Goal: Task Accomplishment & Management: Manage account settings

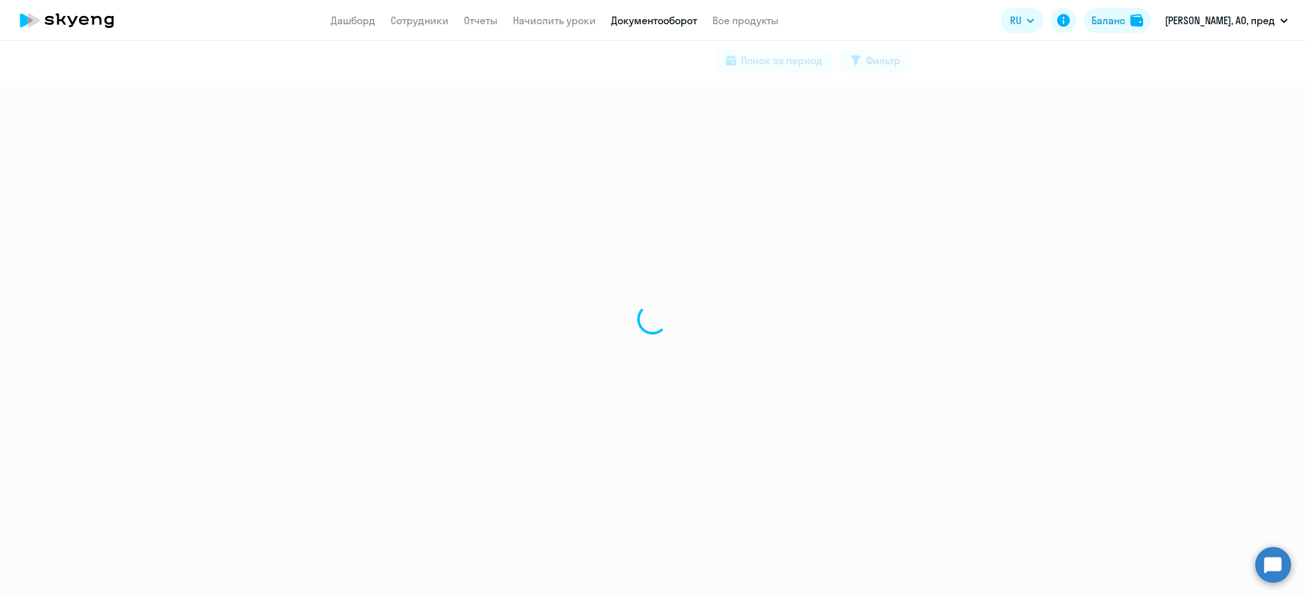
click at [561, 19] on link "Начислить уроки" at bounding box center [554, 20] width 83 height 13
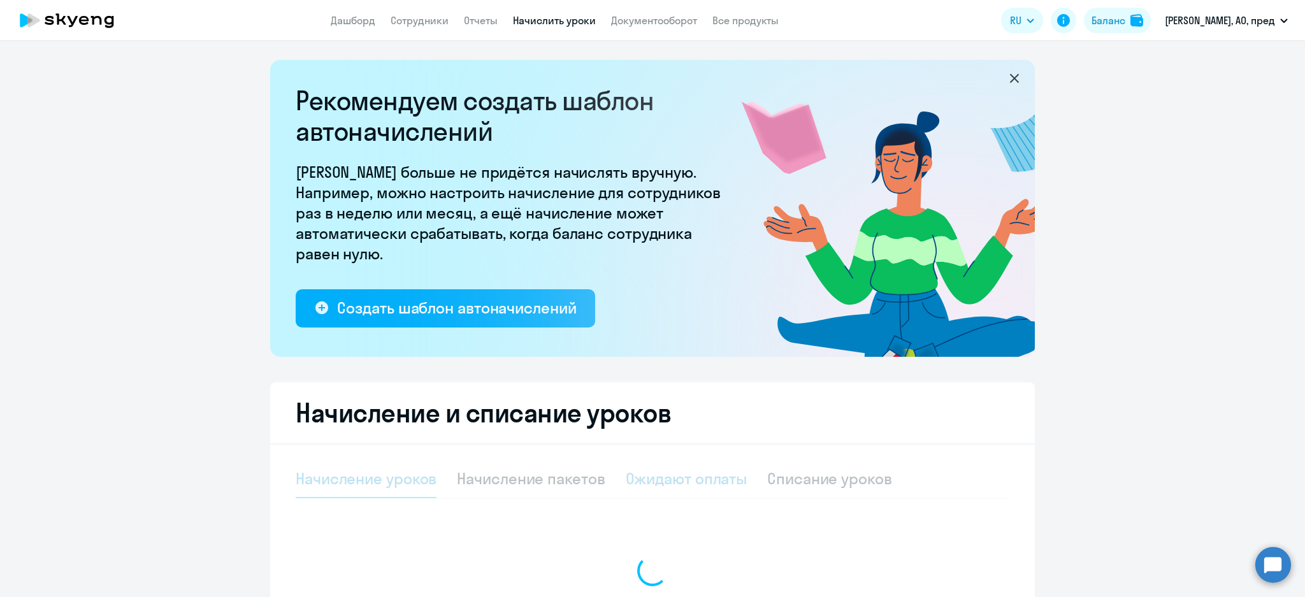
select select "10"
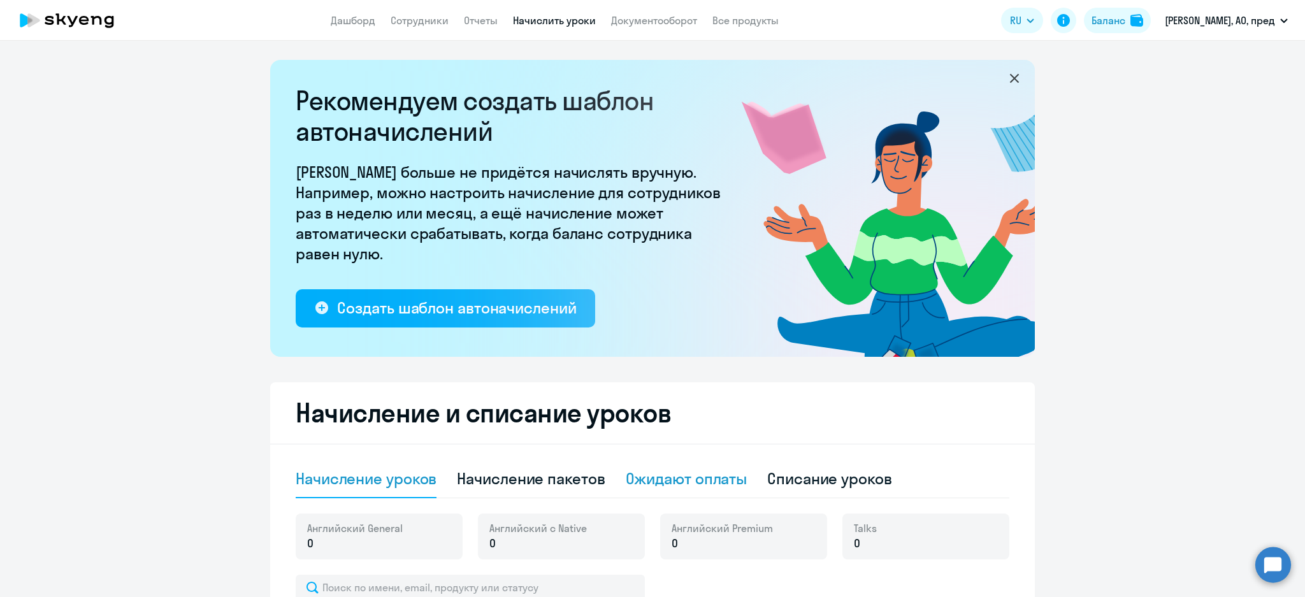
click at [697, 476] on div "Ожидают оплаты" at bounding box center [687, 478] width 122 height 20
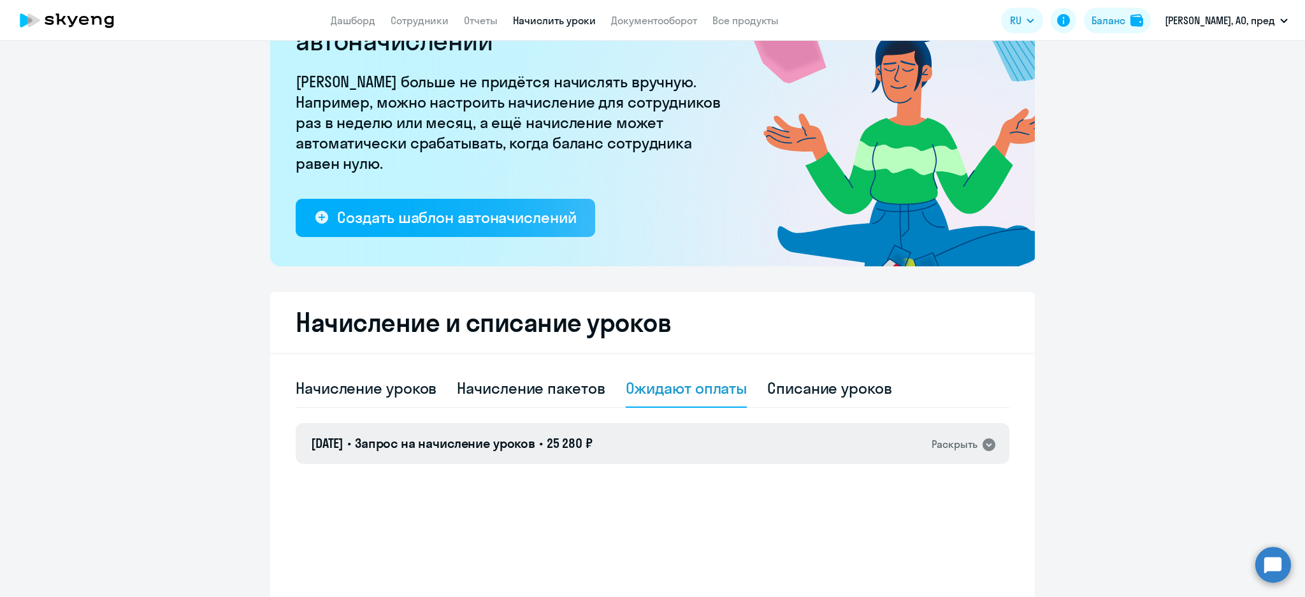
scroll to position [155, 0]
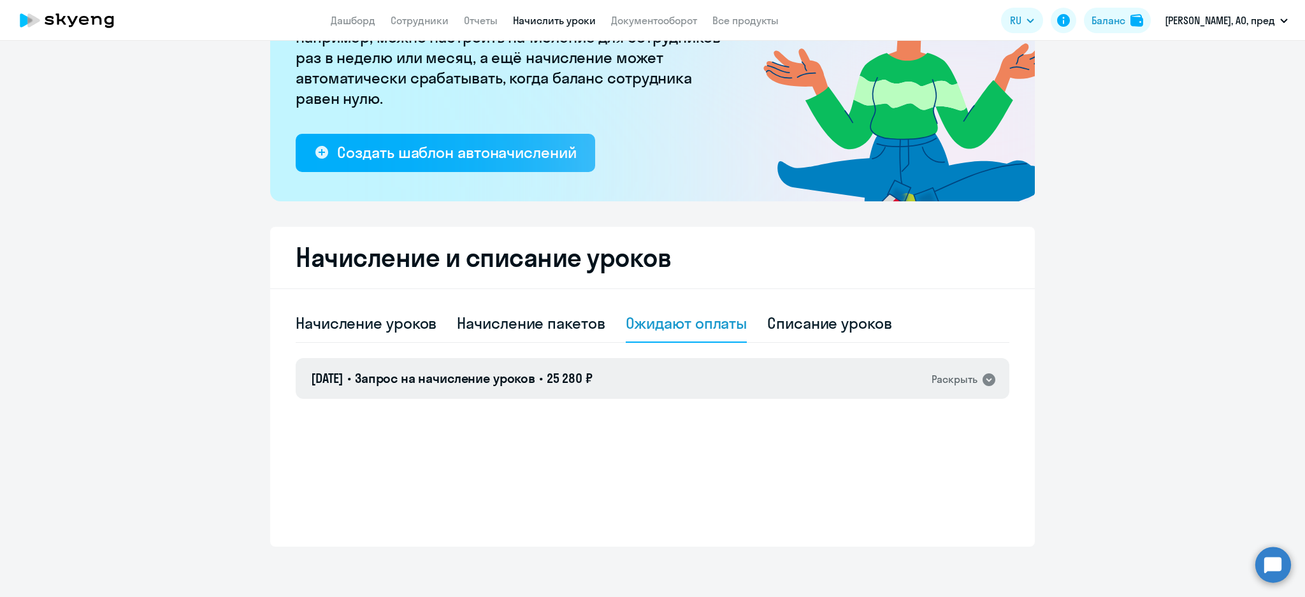
click at [664, 372] on div "15.07.2025 • Запрос на начисление уроков • 25 280 ₽ Раскрыть" at bounding box center [653, 378] width 714 height 41
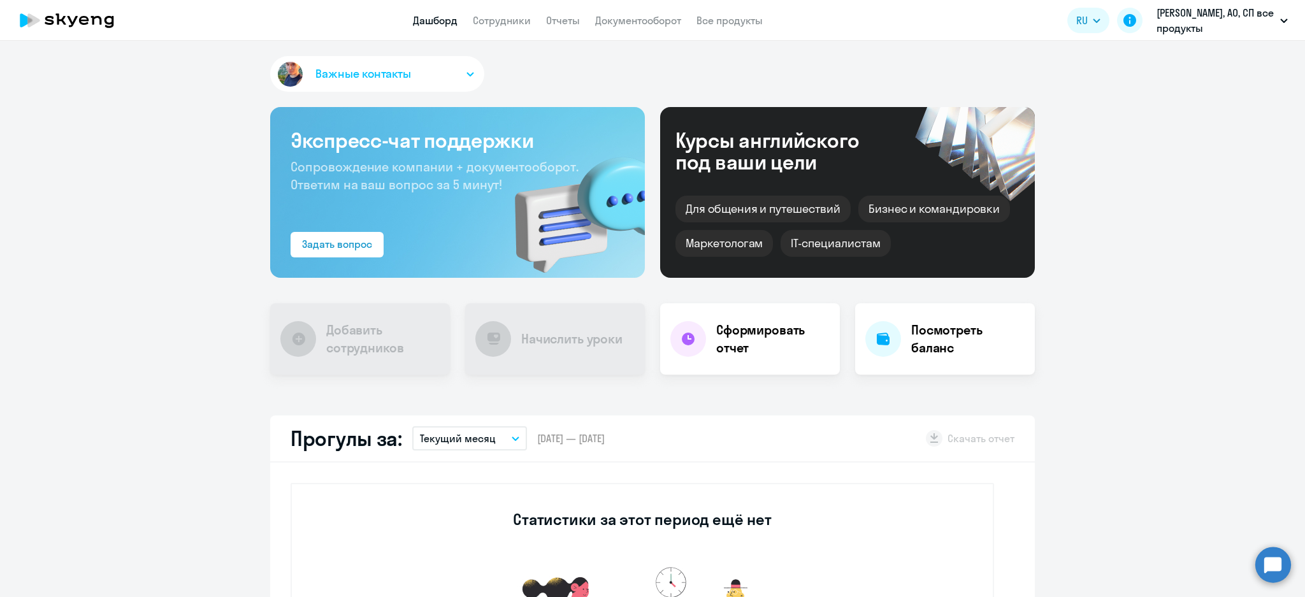
click at [479, 15] on link "Сотрудники" at bounding box center [502, 20] width 58 height 13
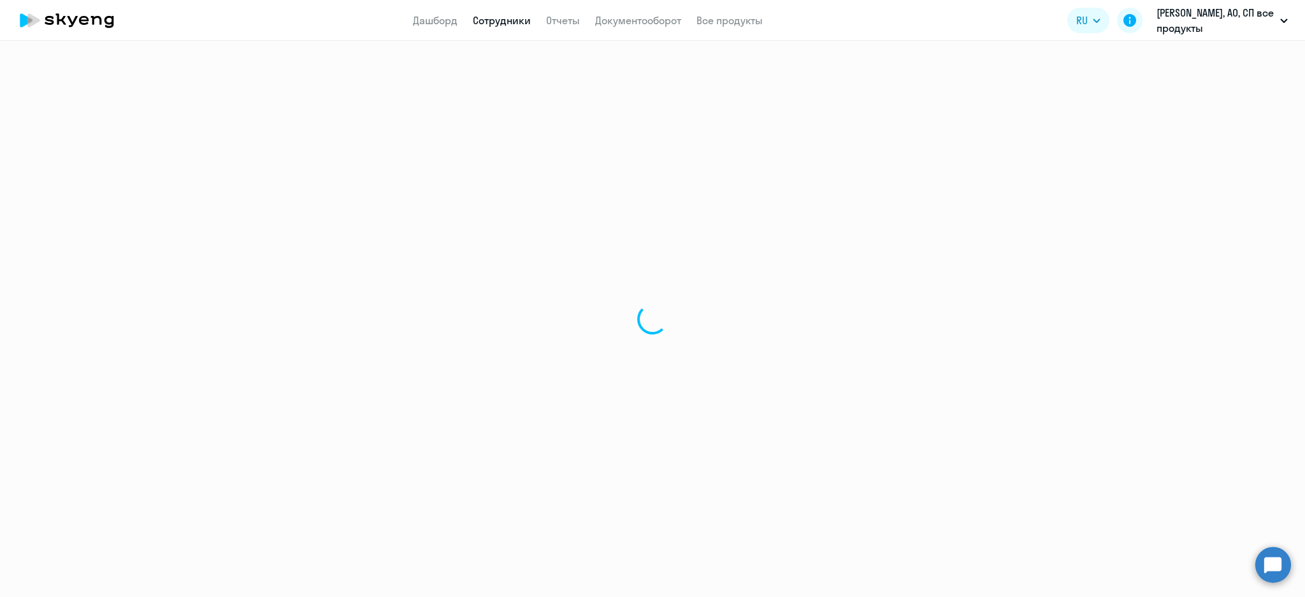
select select "30"
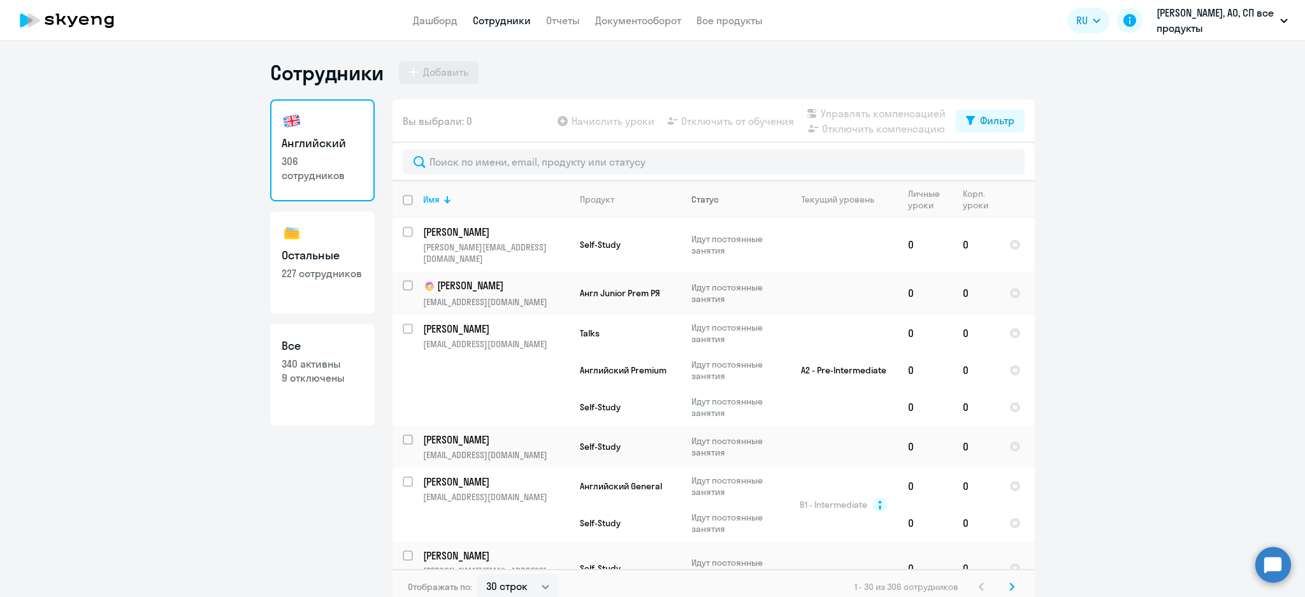
click at [704, 198] on div "Статус" at bounding box center [704, 199] width 27 height 11
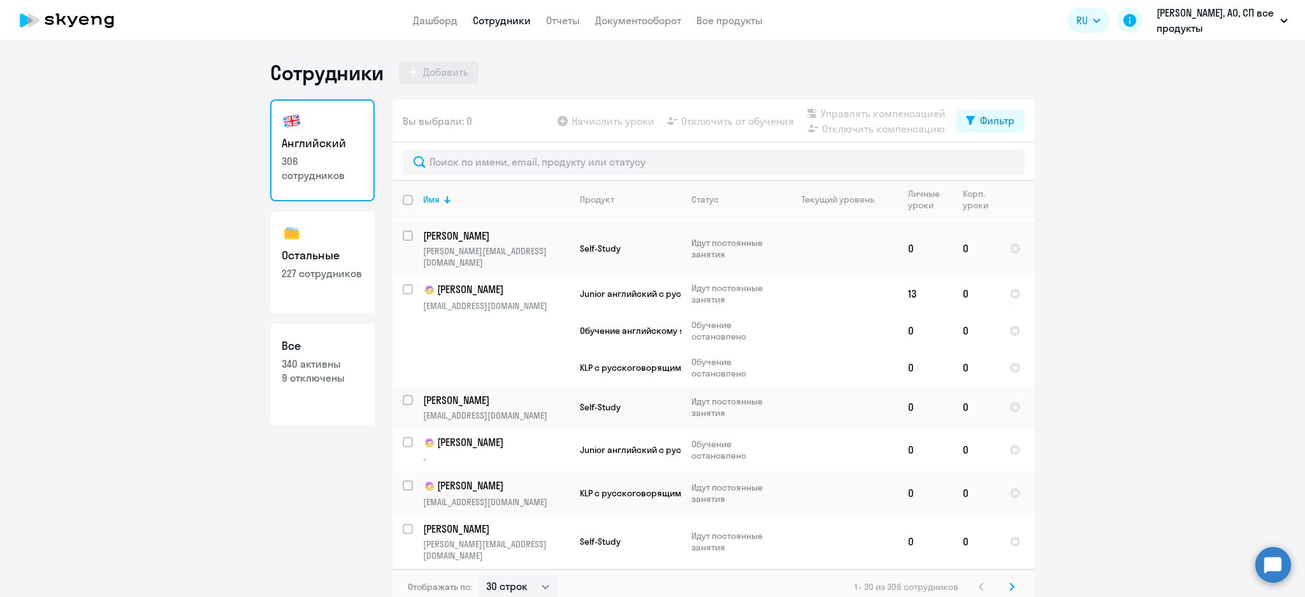
scroll to position [340, 0]
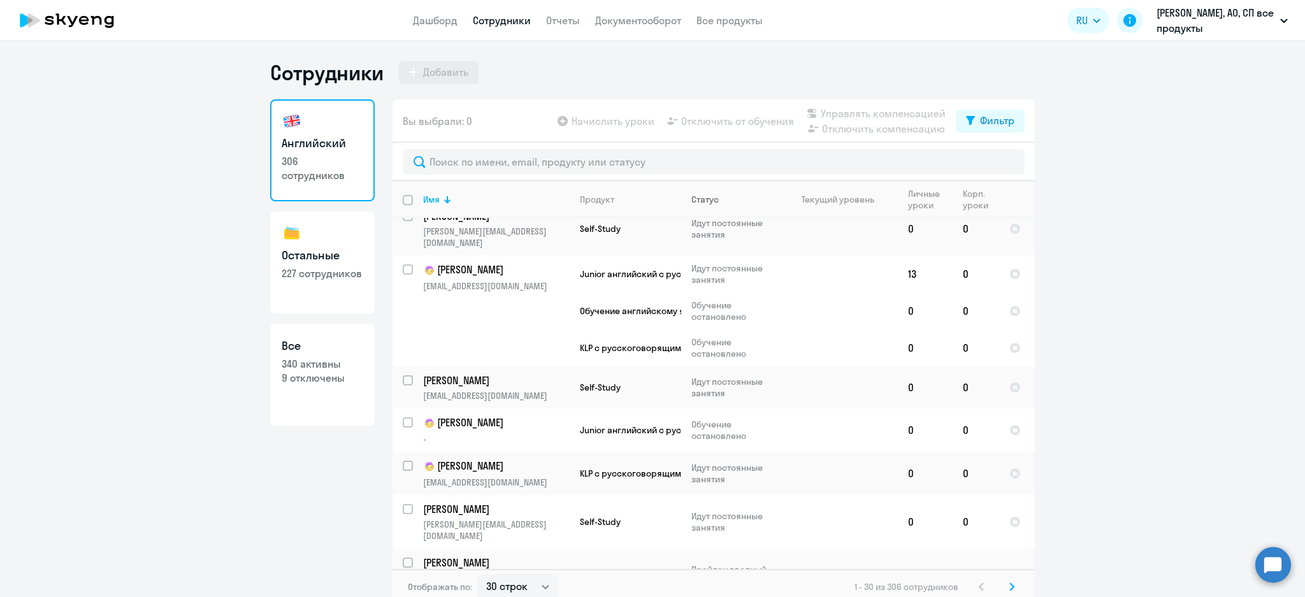
click at [698, 201] on div "Статус" at bounding box center [704, 199] width 27 height 11
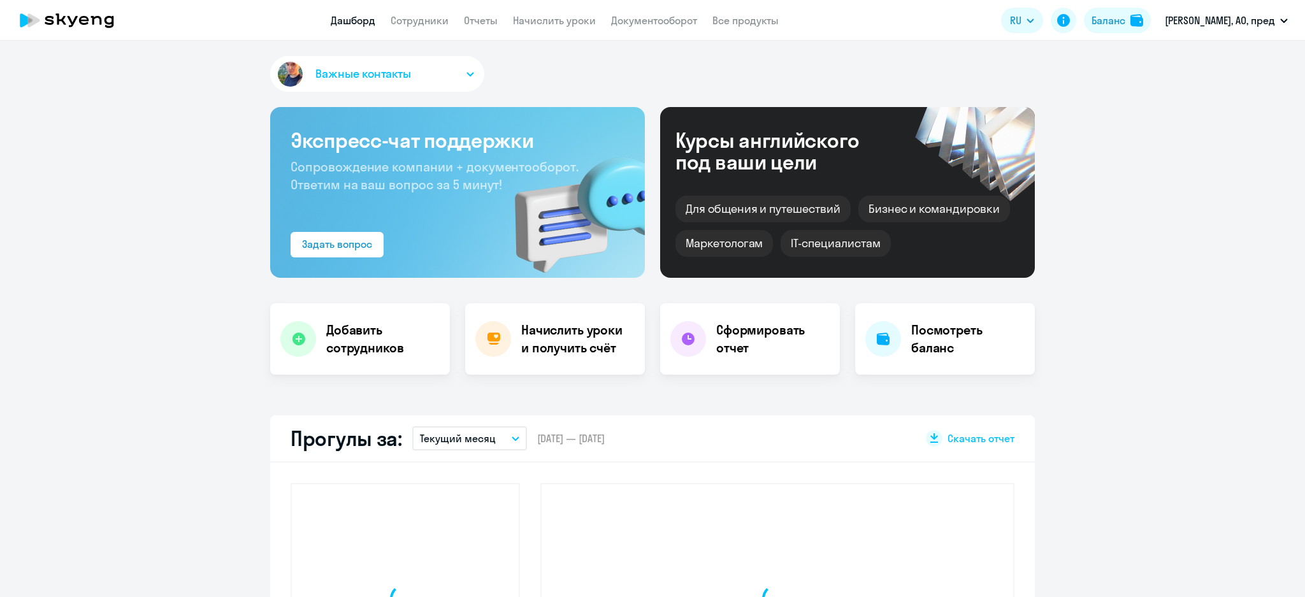
click at [426, 26] on link "Сотрудники" at bounding box center [420, 20] width 58 height 13
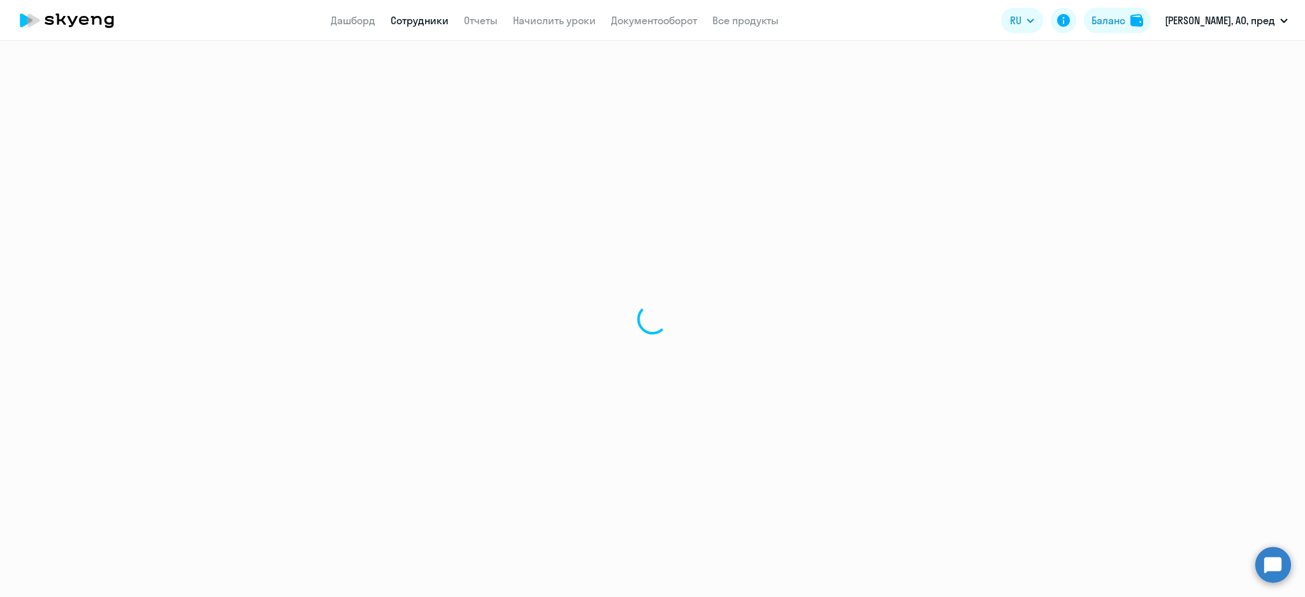
click at [426, 22] on link "Сотрудники" at bounding box center [420, 20] width 58 height 13
click at [343, 18] on link "Дашборд" at bounding box center [353, 20] width 45 height 13
drag, startPoint x: 343, startPoint y: 18, endPoint x: 359, endPoint y: 17, distance: 15.3
click at [343, 18] on link "Дашборд" at bounding box center [353, 20] width 45 height 13
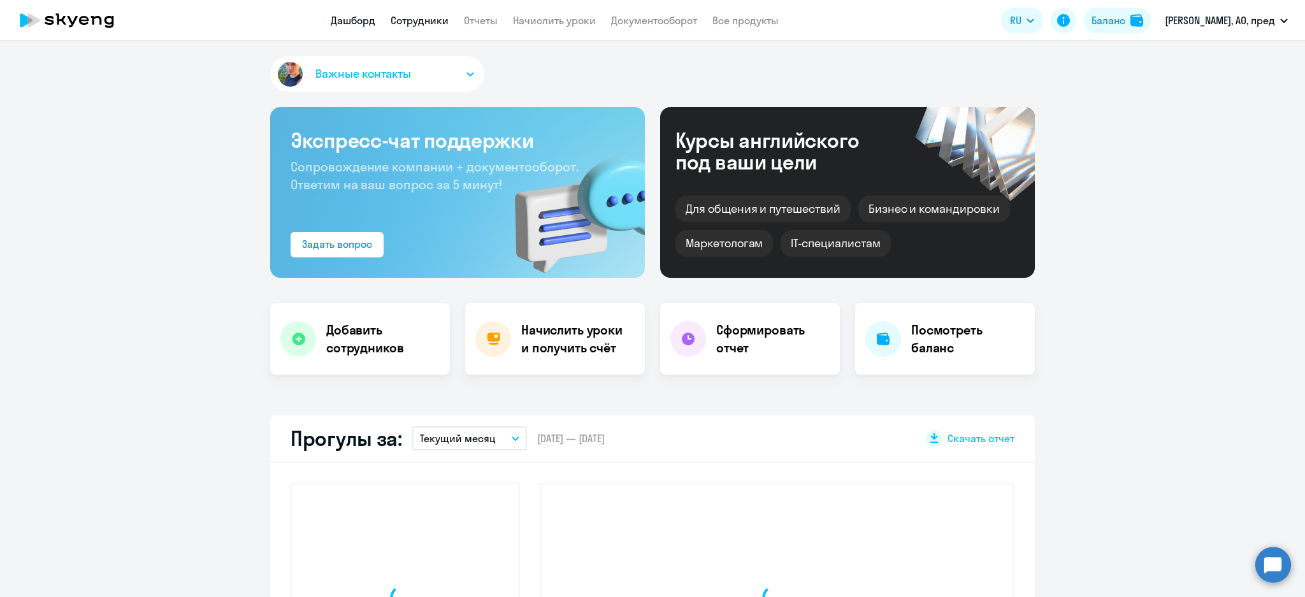
click at [424, 24] on link "Сотрудники" at bounding box center [420, 20] width 58 height 13
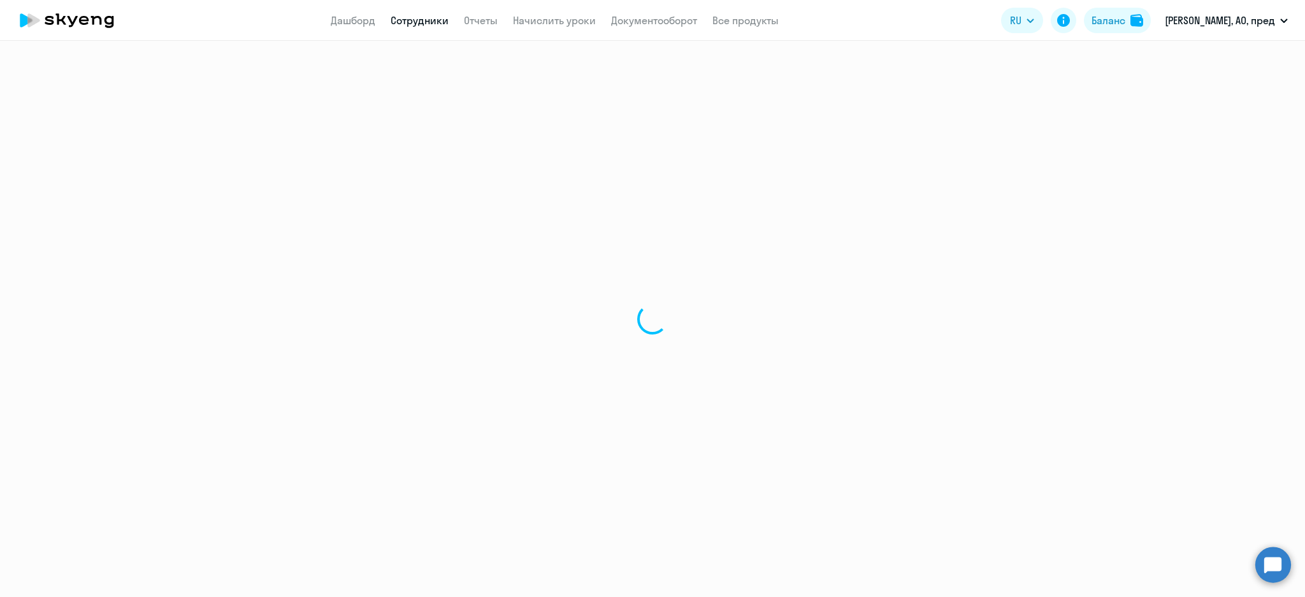
select select "30"
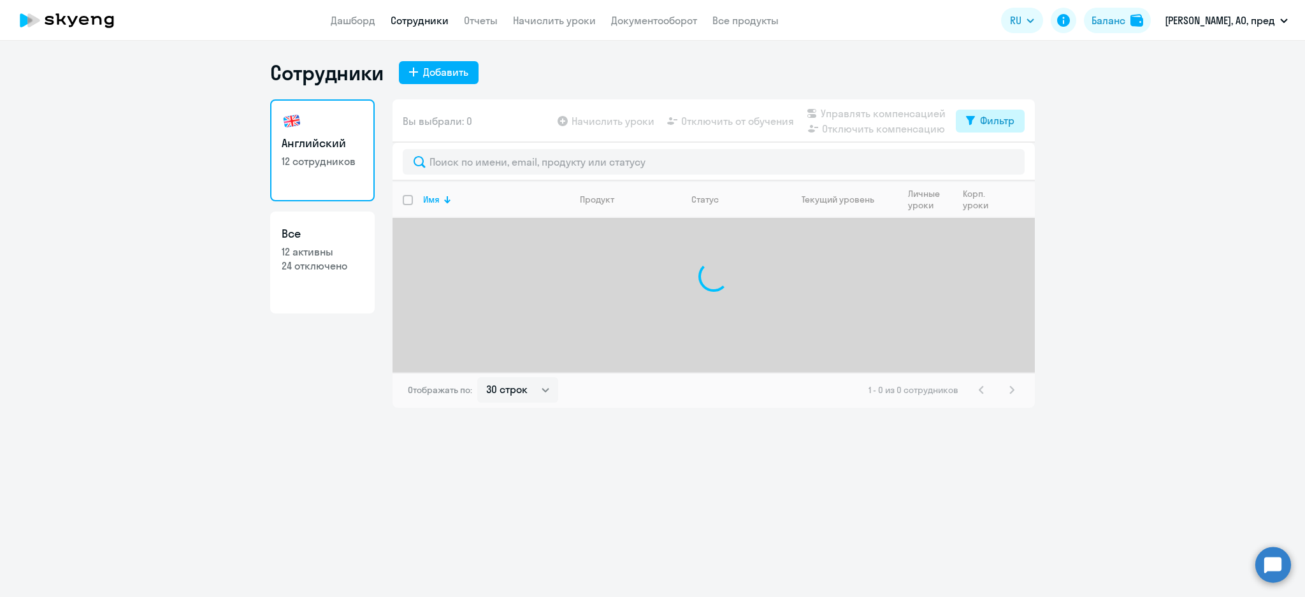
click at [1004, 111] on button "Фильтр" at bounding box center [990, 121] width 69 height 23
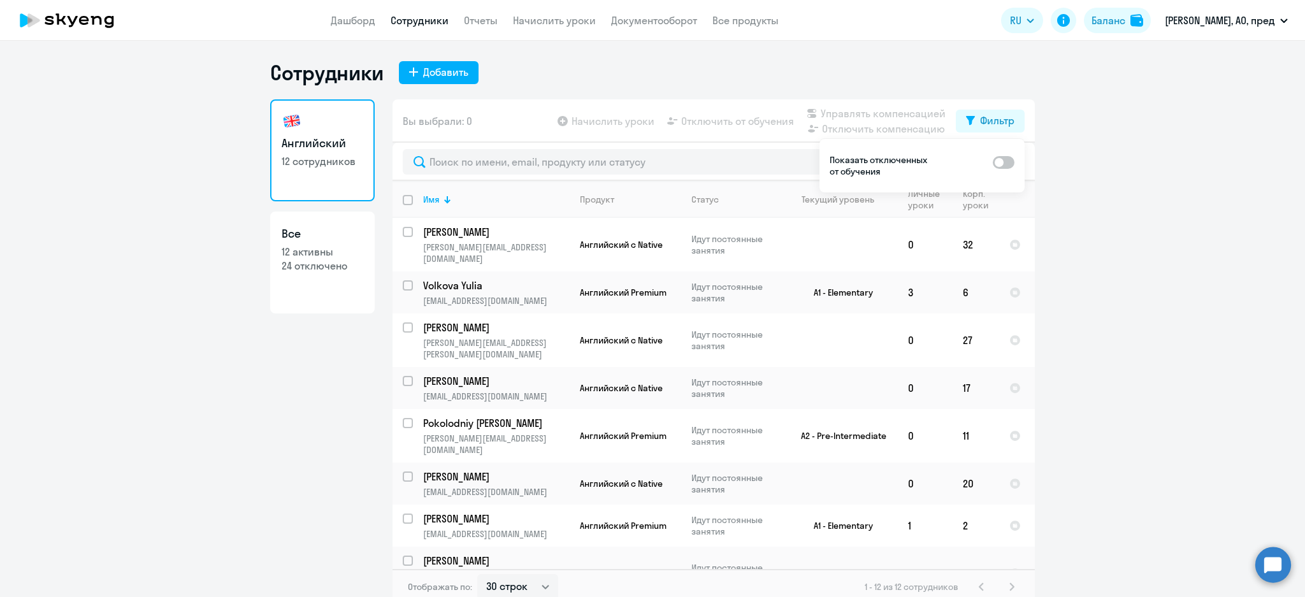
click at [1006, 166] on span at bounding box center [1004, 162] width 22 height 13
click at [993, 162] on input "checkbox" at bounding box center [992, 162] width 1 height 1
checkbox input "true"
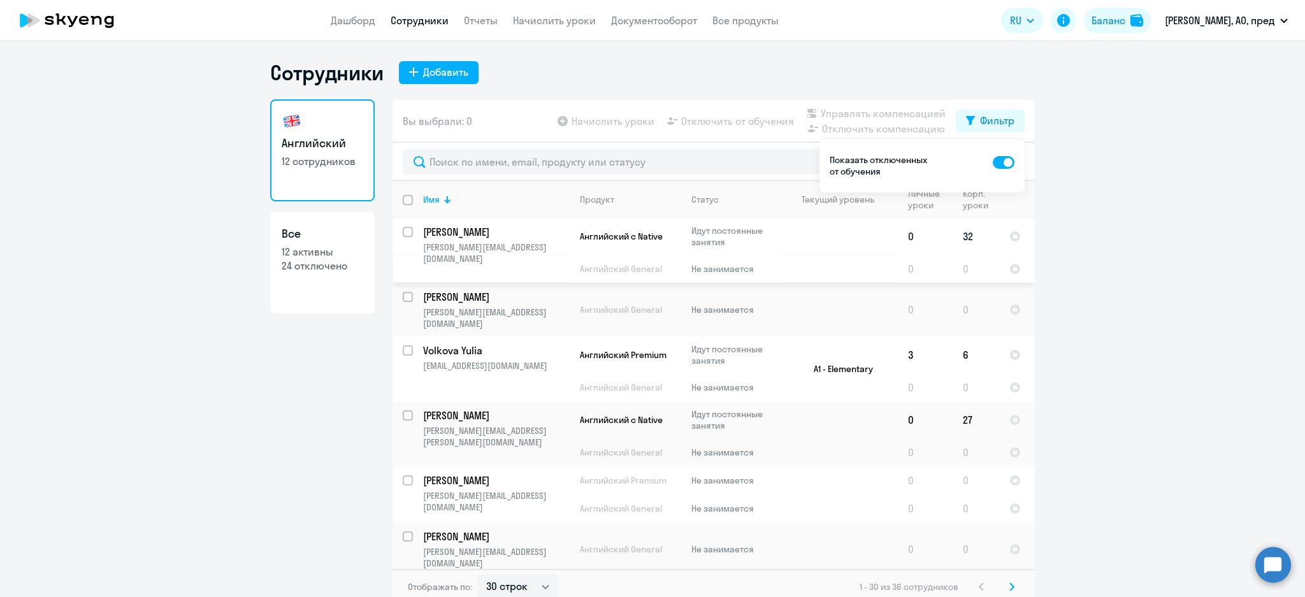
scroll to position [85, 0]
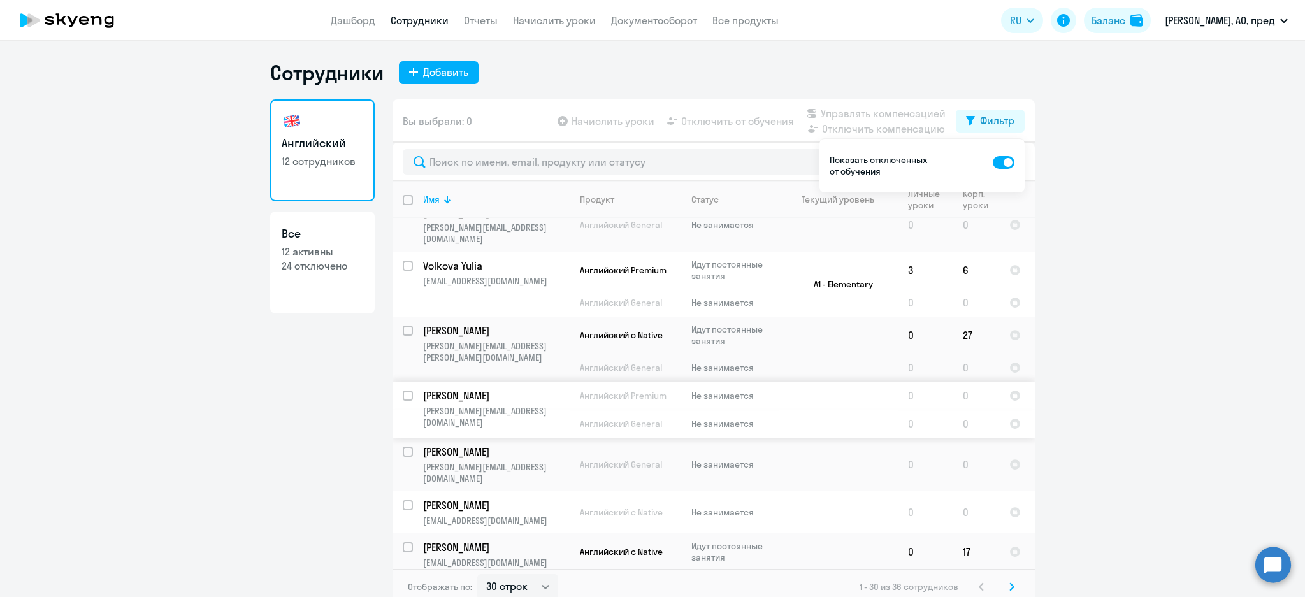
drag, startPoint x: 538, startPoint y: 397, endPoint x: 405, endPoint y: 401, distance: 133.2
click at [405, 401] on tr "Tashmetov Rinat rinat.tashmetov@bayer.com Английский Premium Не занимается 0 0" at bounding box center [714, 396] width 642 height 28
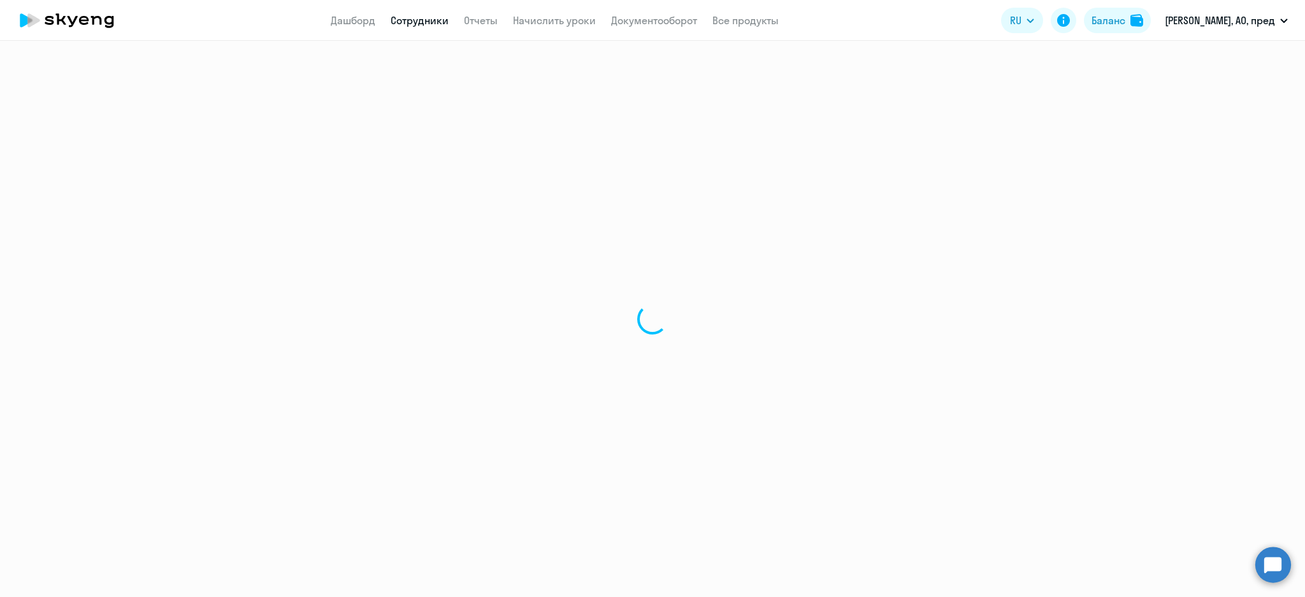
select select "english"
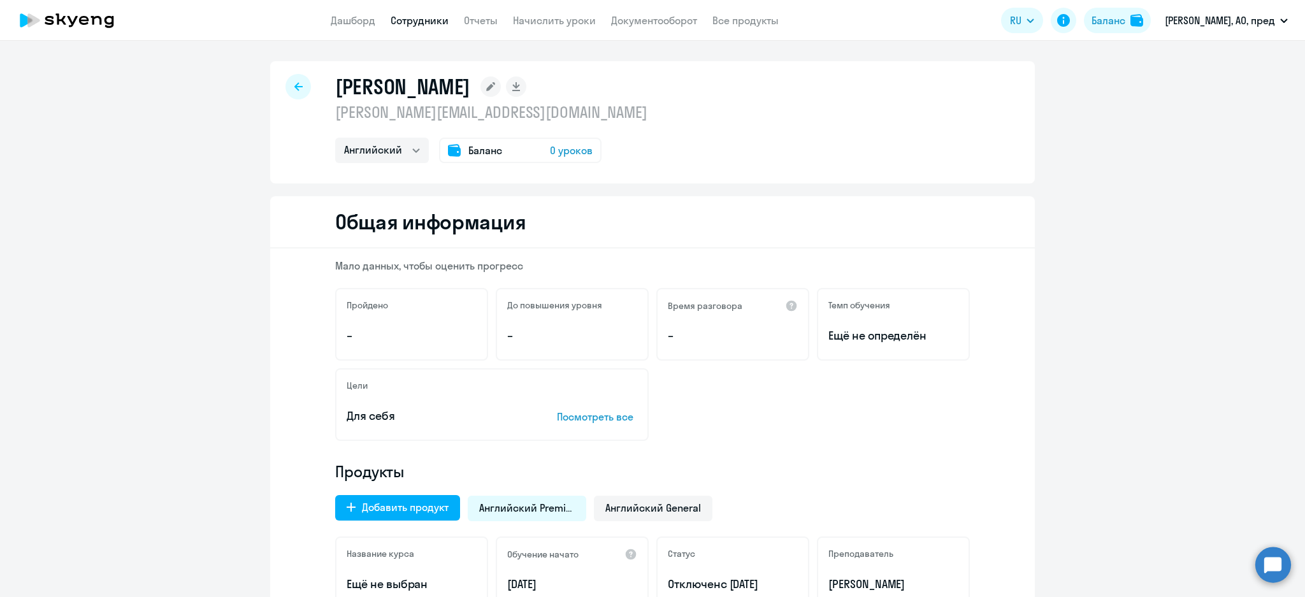
drag, startPoint x: 502, startPoint y: 120, endPoint x: 324, endPoint y: 122, distance: 178.4
click at [324, 122] on div "Tashmetov Rinat rinat.tashmetov@bayer.com Английский Баланс 0 уроков" at bounding box center [652, 122] width 765 height 122
click at [297, 89] on div at bounding box center [297, 86] width 25 height 25
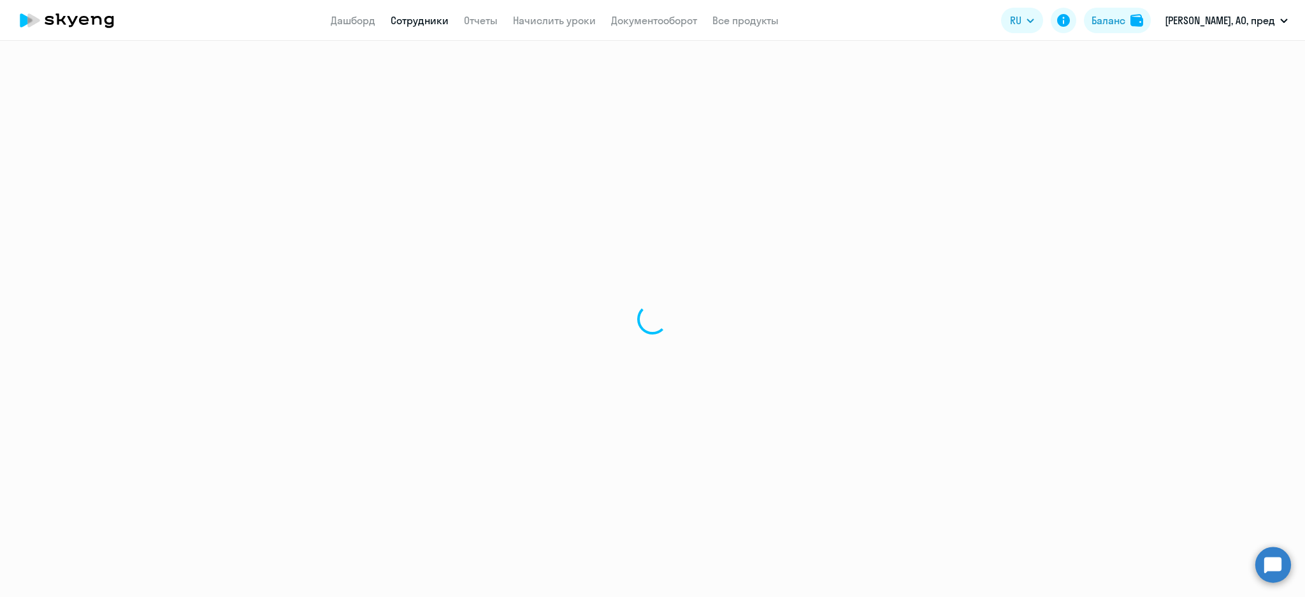
select select "30"
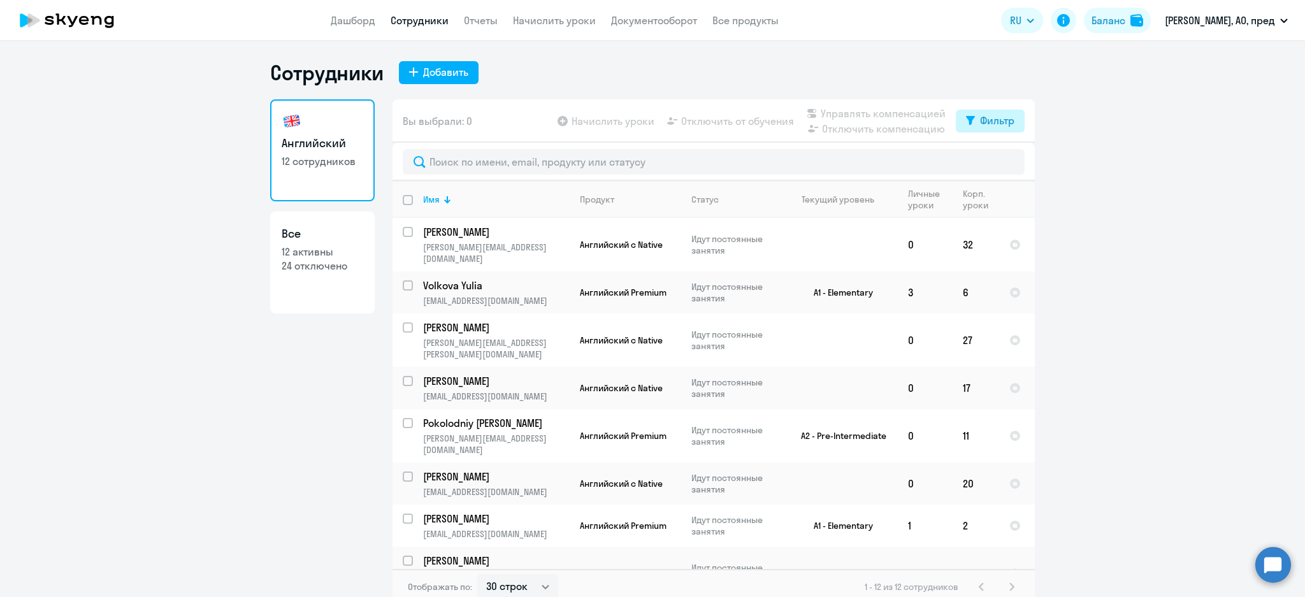
click at [996, 120] on div "Фильтр" at bounding box center [997, 120] width 34 height 15
click at [991, 161] on span at bounding box center [997, 162] width 22 height 13
click at [986, 162] on input "checkbox" at bounding box center [986, 162] width 1 height 1
checkbox input "true"
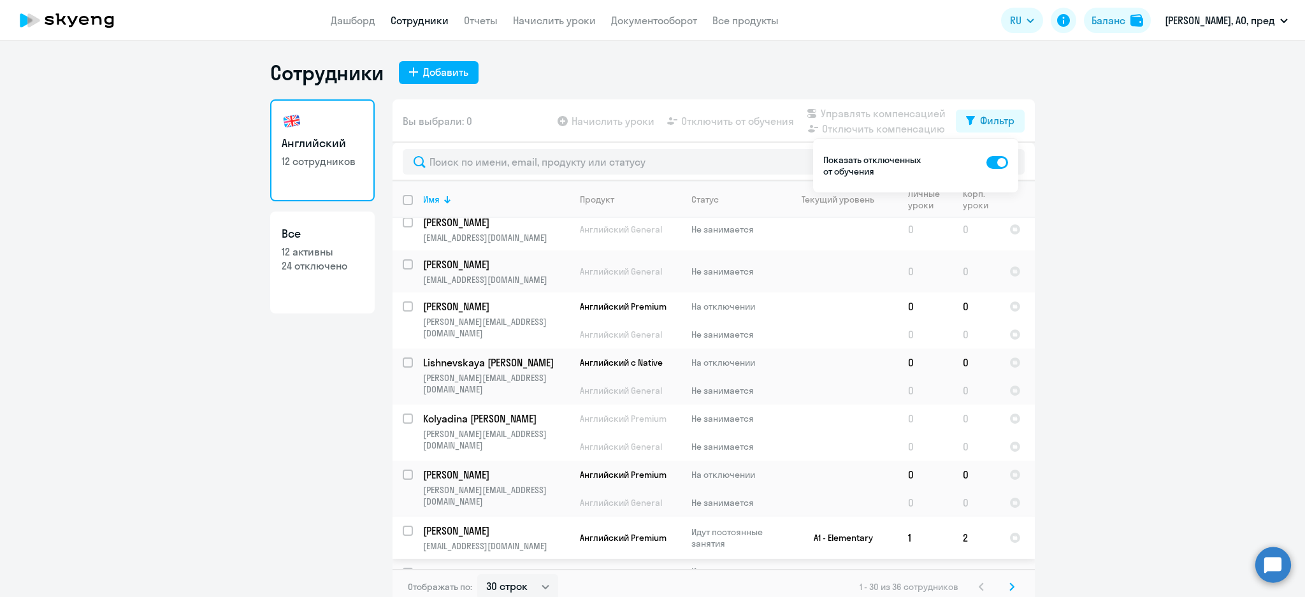
scroll to position [594, 0]
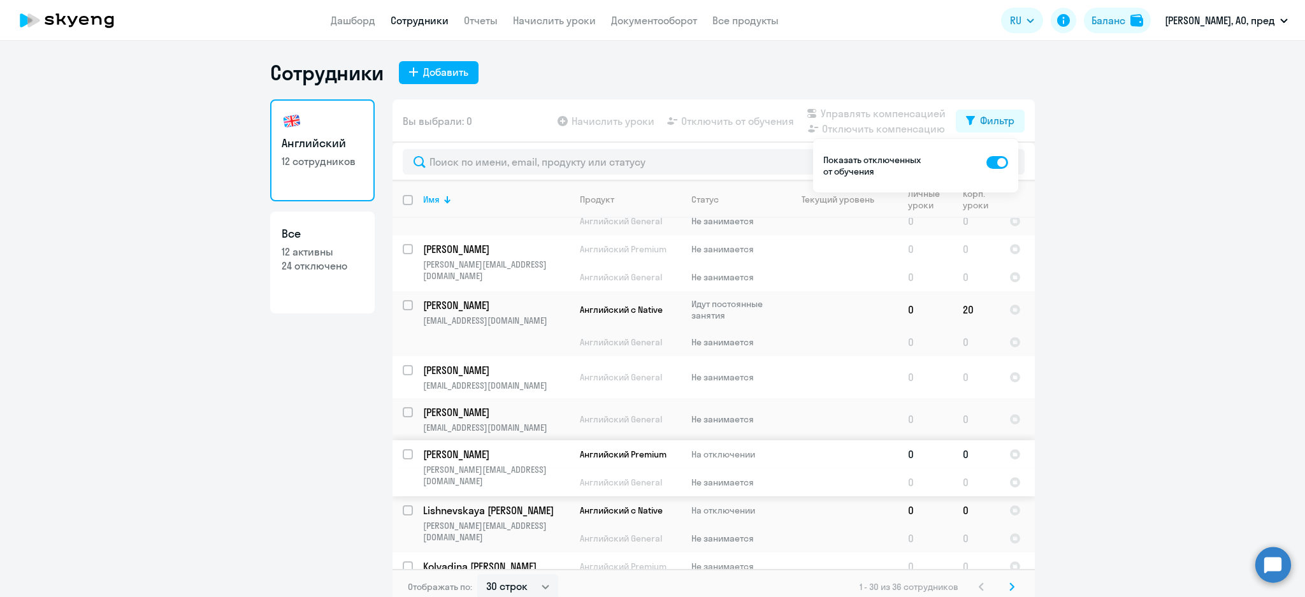
click at [533, 447] on p "Loseva Evgenia" at bounding box center [495, 454] width 144 height 14
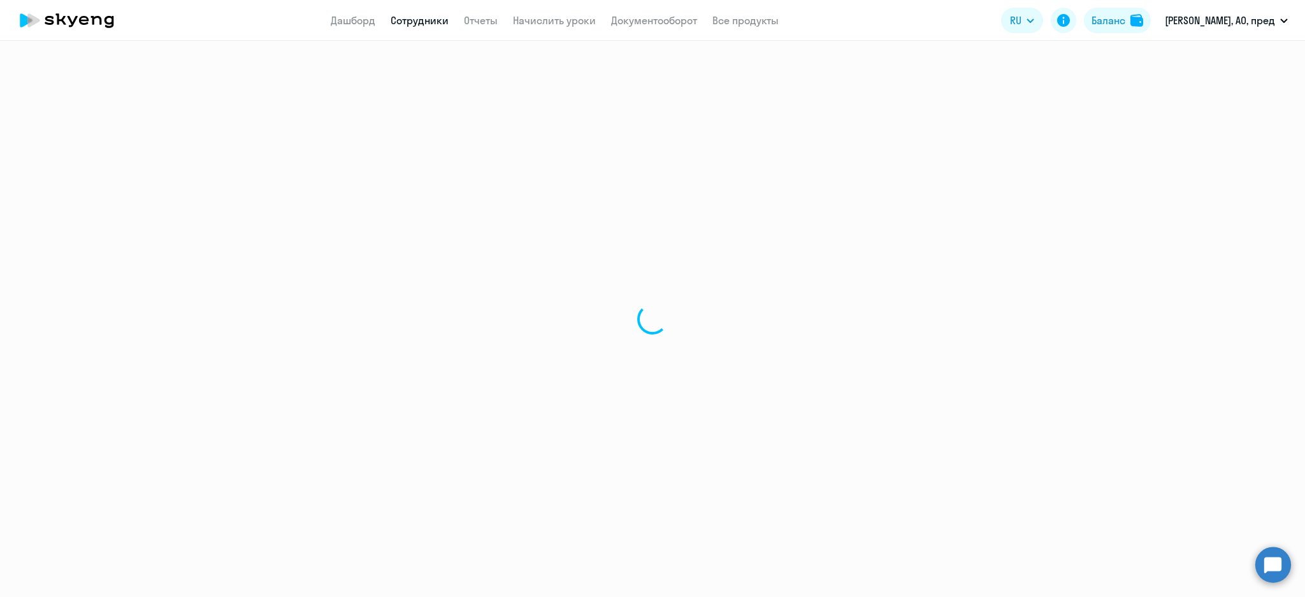
select select "english"
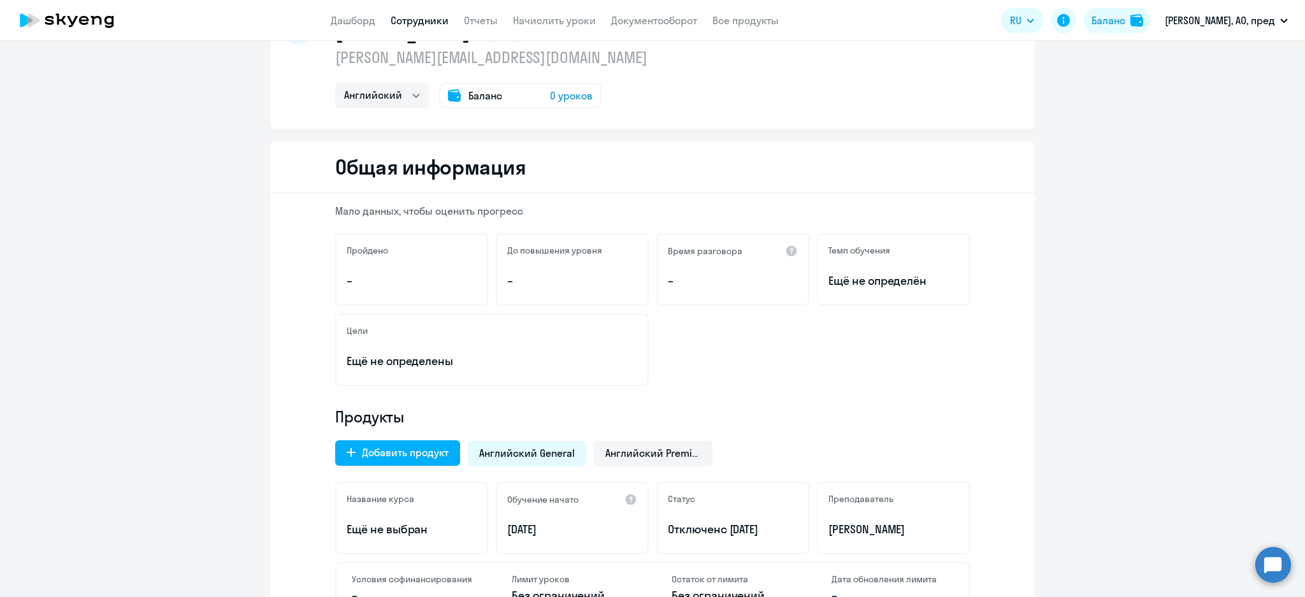
scroll to position [85, 0]
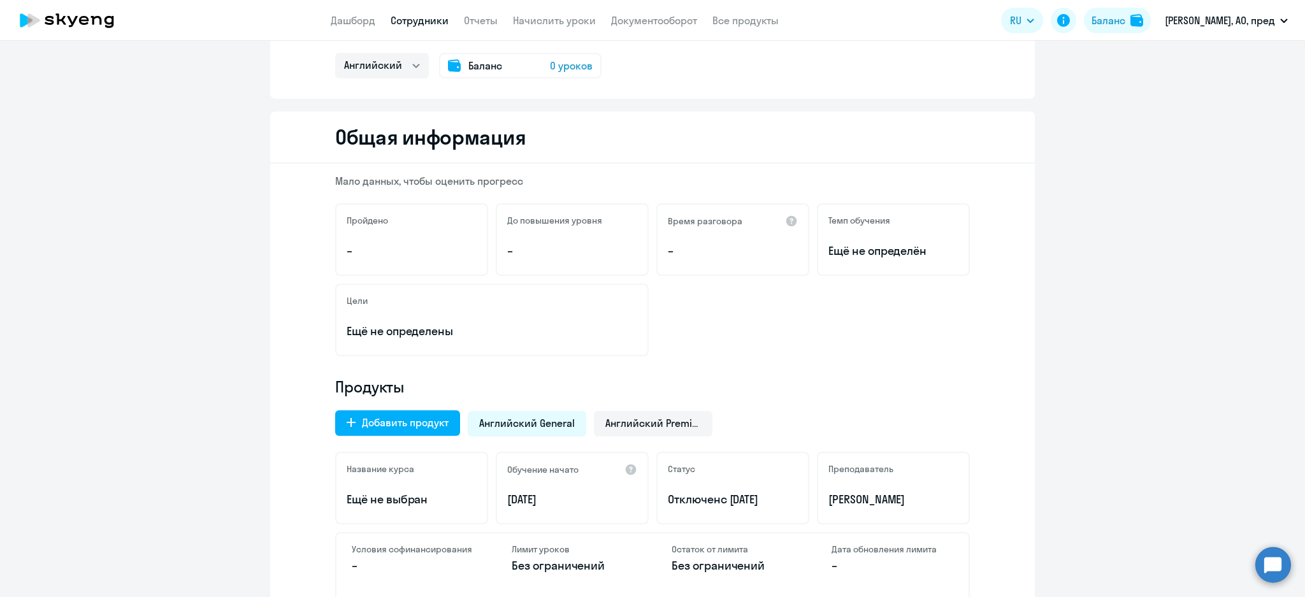
click at [569, 419] on div "Английский General" at bounding box center [527, 423] width 119 height 25
click at [635, 426] on span "Английский Premium" at bounding box center [653, 423] width 96 height 14
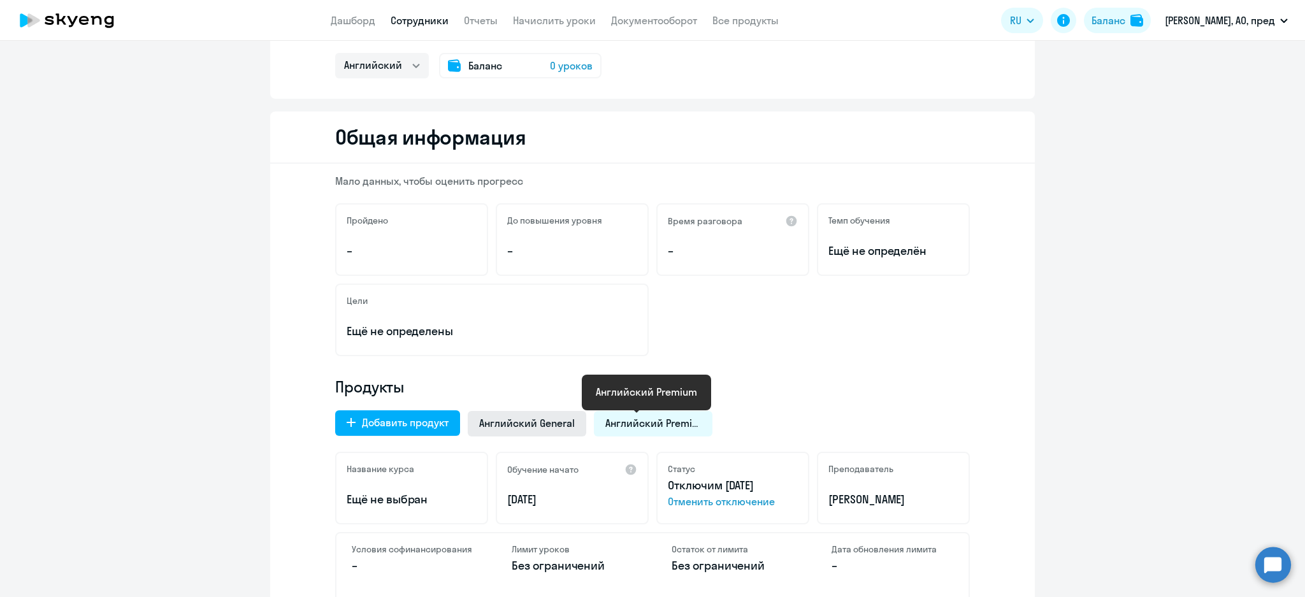
click at [517, 426] on span "Английский General" at bounding box center [527, 423] width 96 height 14
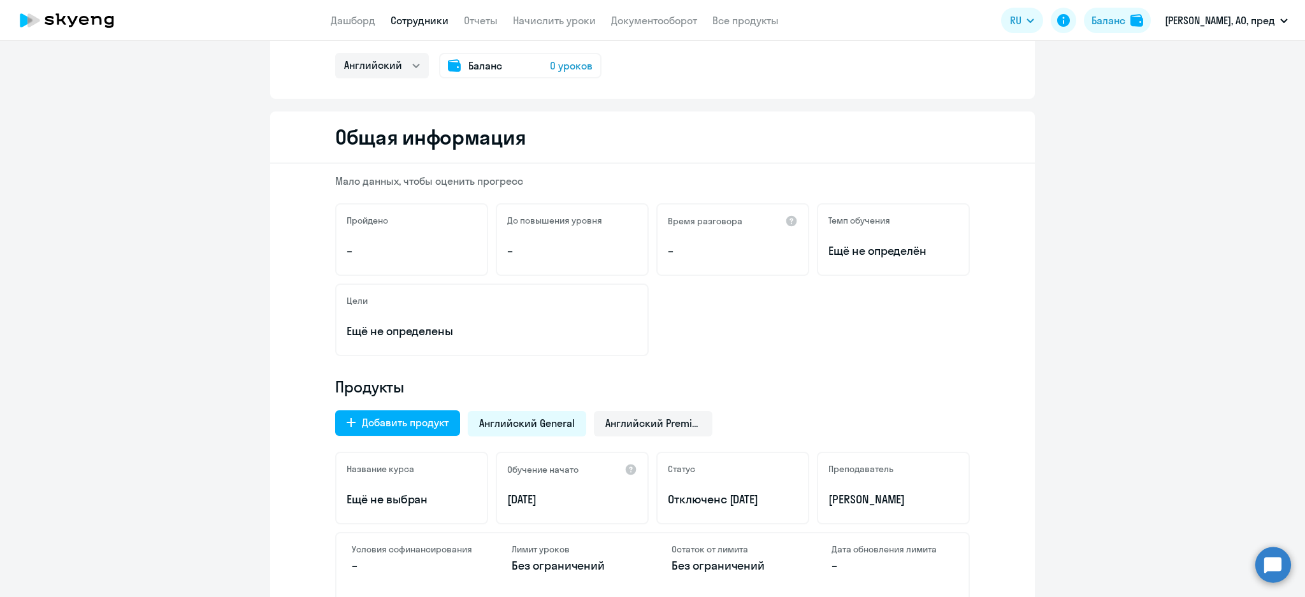
click at [429, 14] on link "Сотрудники" at bounding box center [420, 20] width 58 height 13
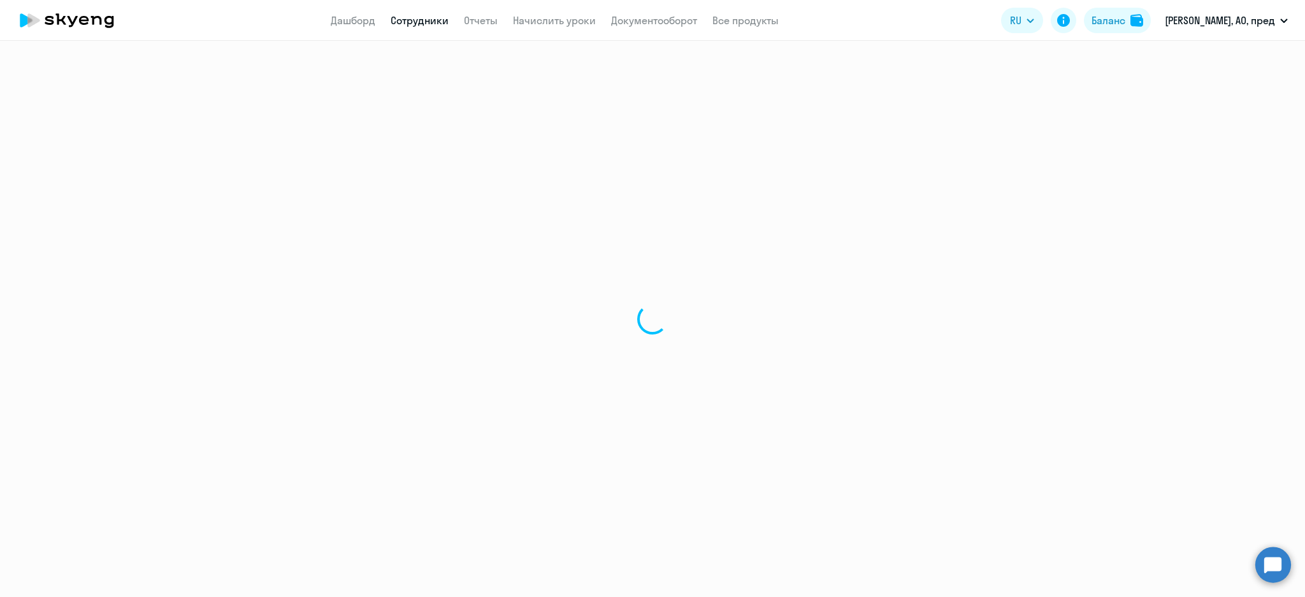
select select "30"
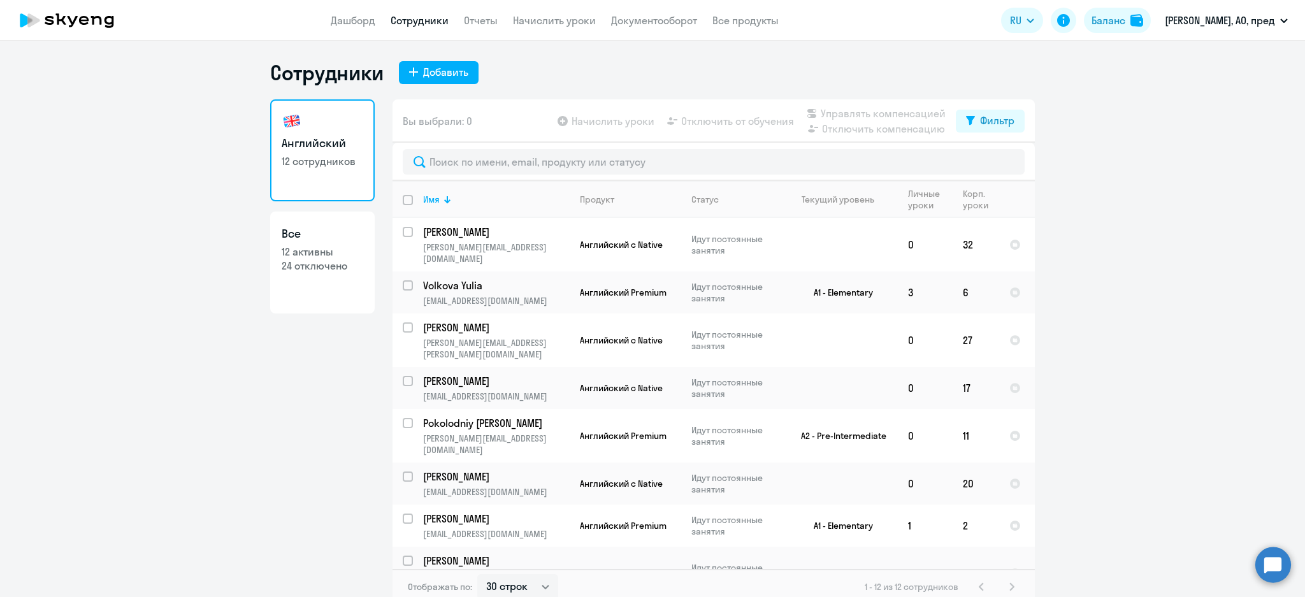
click at [1007, 134] on div "Вы выбрали: 0 Начислить уроки Отключить от обучения Управлять компенсацией Откл…" at bounding box center [714, 120] width 642 height 43
click at [1007, 129] on button "Фильтр" at bounding box center [990, 121] width 69 height 23
click at [1000, 162] on span at bounding box center [997, 162] width 22 height 13
click at [986, 162] on input "checkbox" at bounding box center [986, 162] width 1 height 1
checkbox input "true"
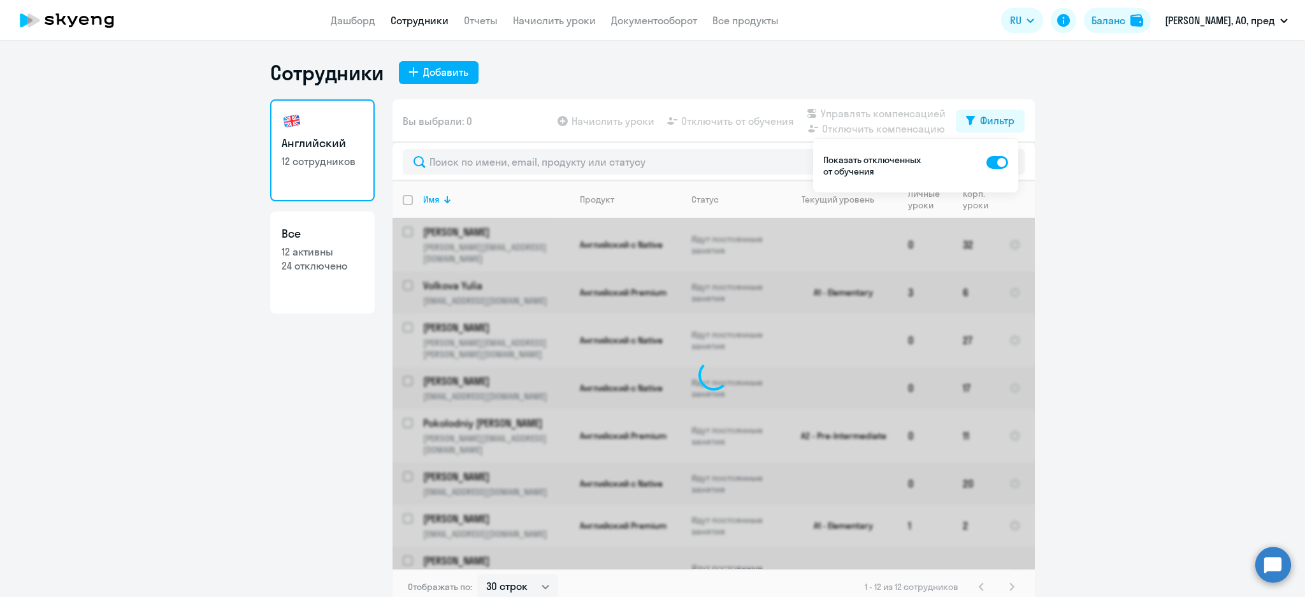
click at [1069, 184] on ng-component "Сотрудники Добавить Английский 12 сотрудников Все 12 активны 24 отключено Вы вы…" at bounding box center [652, 332] width 1305 height 545
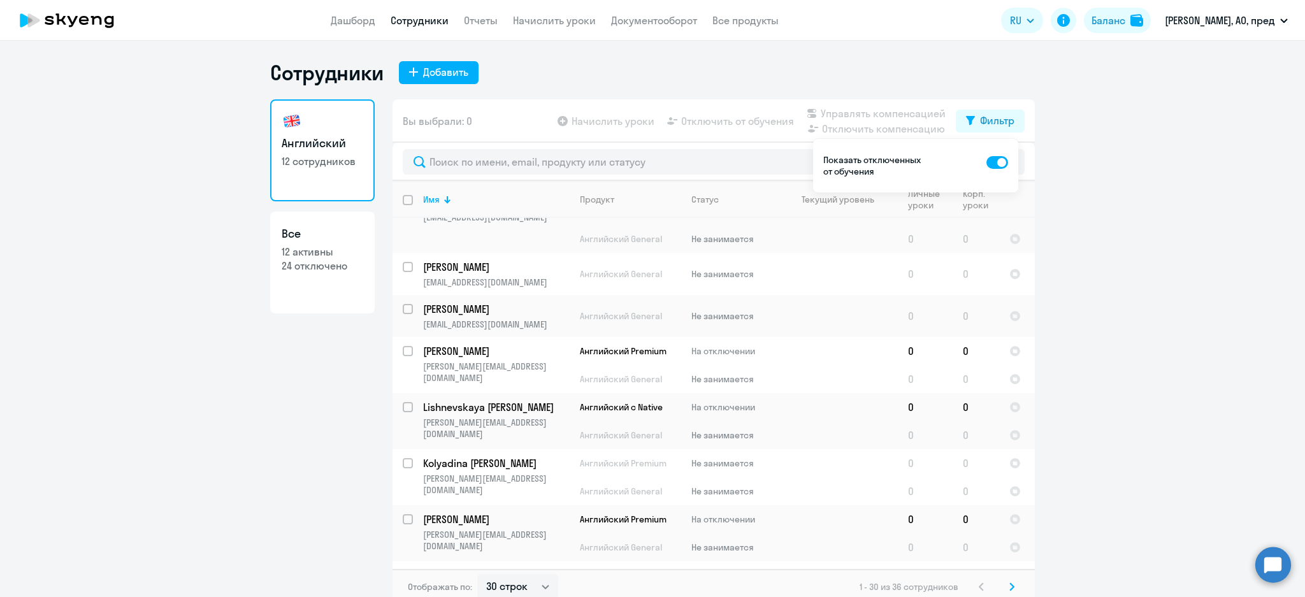
scroll to position [849, 0]
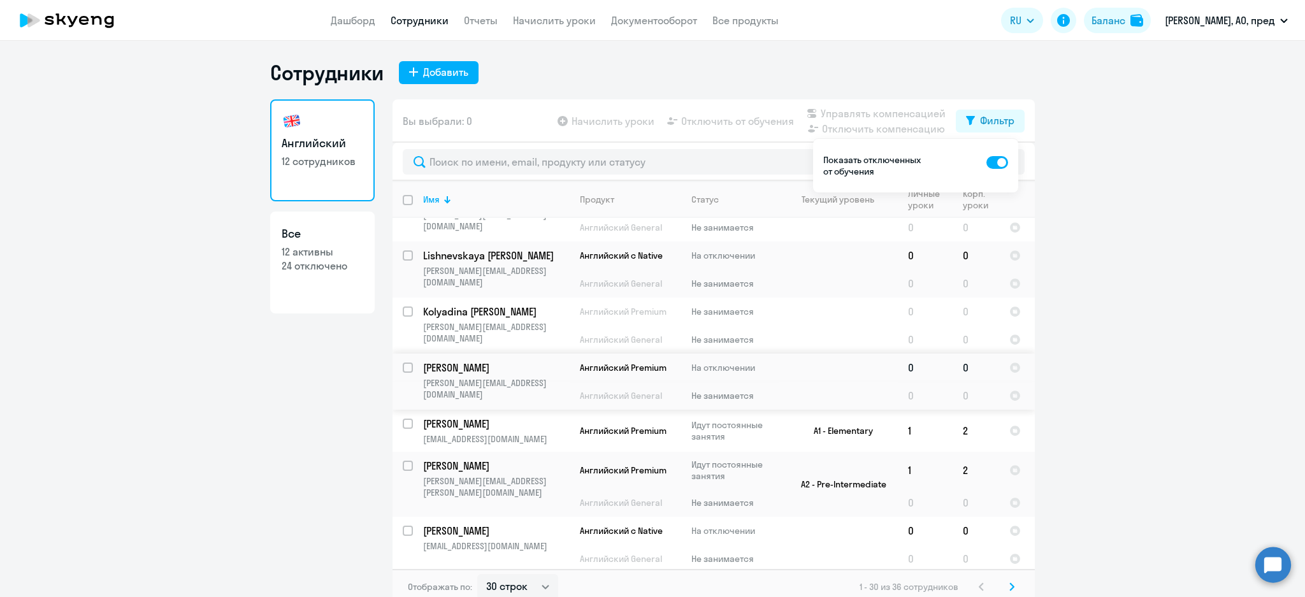
click at [403, 363] on input "select row 40789889" at bounding box center [415, 375] width 25 height 25
click at [404, 363] on input "deselect row 40789889" at bounding box center [415, 375] width 25 height 25
click at [403, 363] on input "select row 40789889" at bounding box center [415, 375] width 25 height 25
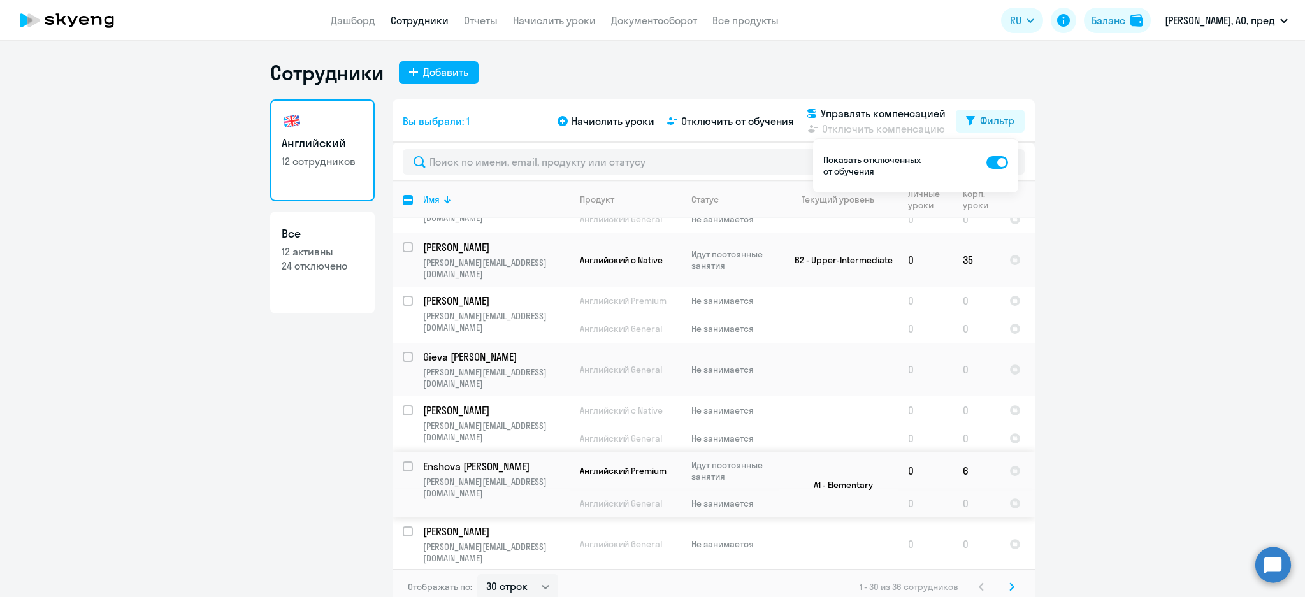
scroll to position [7, 0]
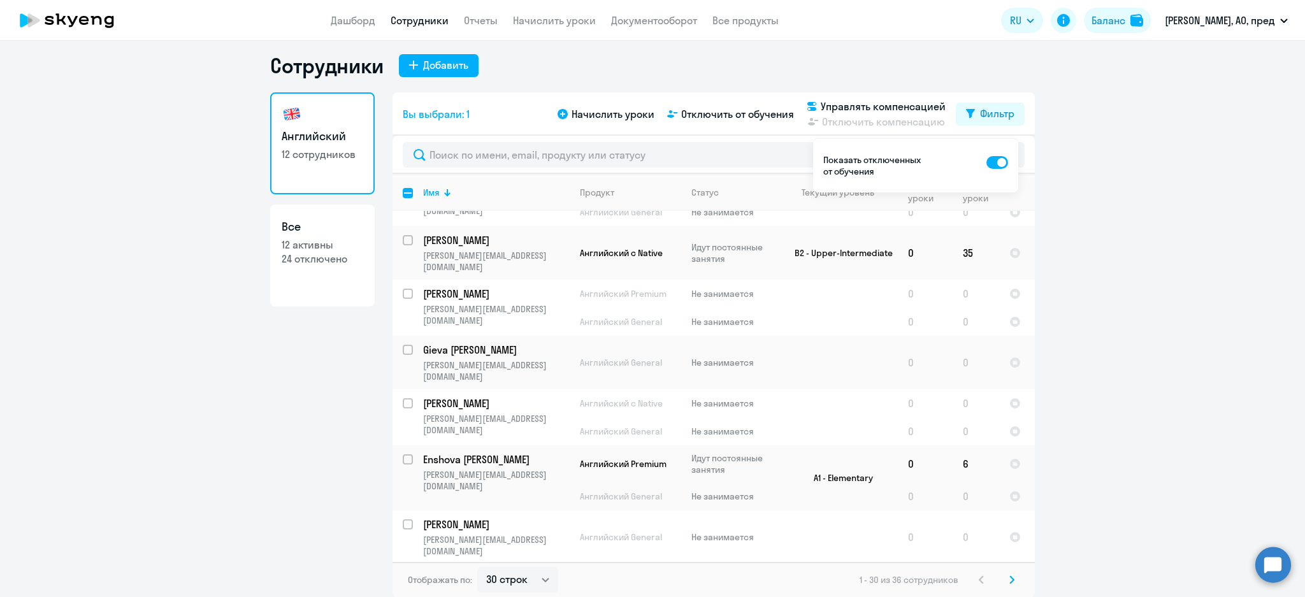
click at [1005, 582] on svg-icon at bounding box center [1011, 579] width 15 height 15
checkbox input "false"
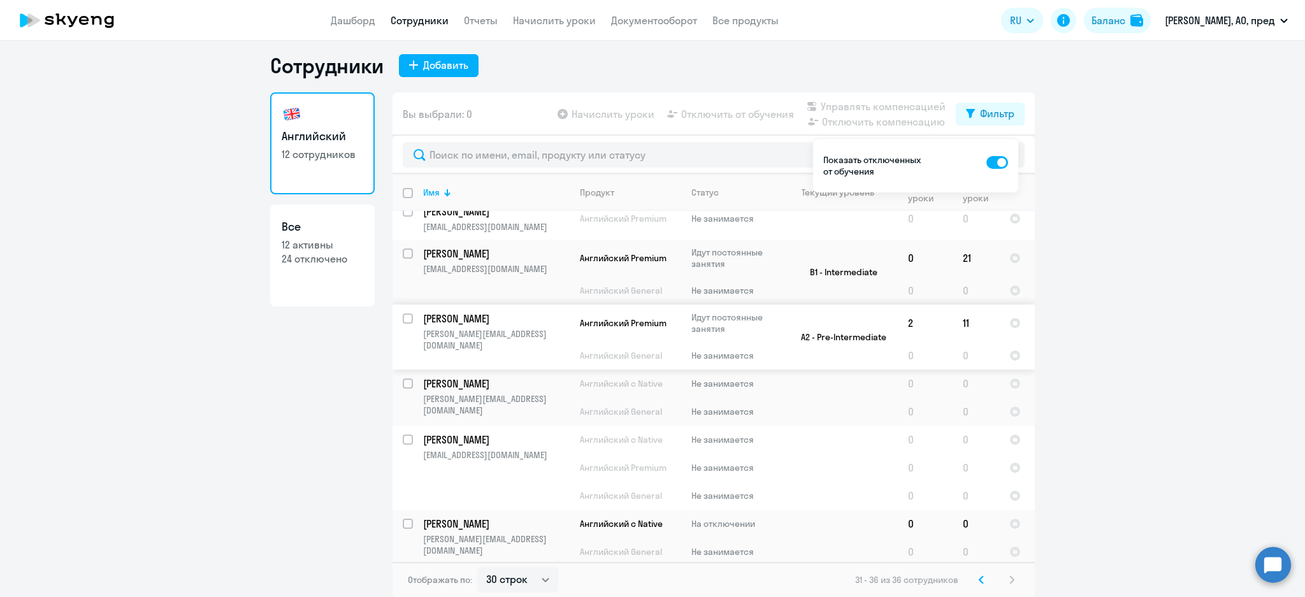
scroll to position [0, 0]
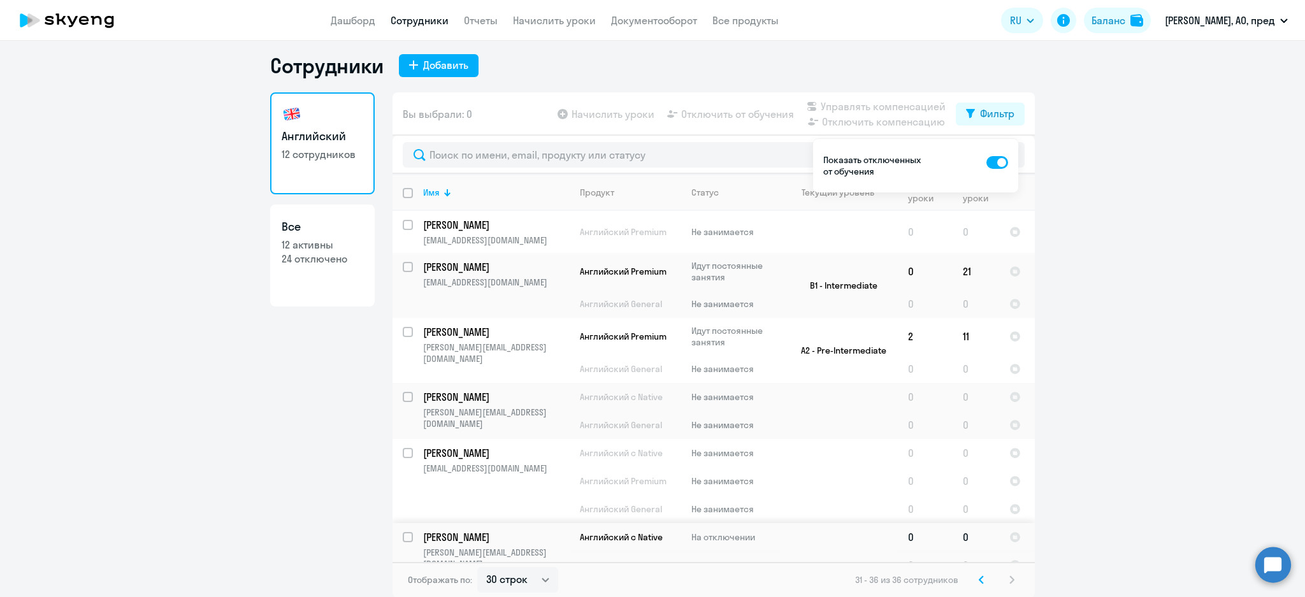
click at [403, 532] on input "select row 40789426" at bounding box center [415, 544] width 25 height 25
click at [403, 532] on input "deselect row 40789426" at bounding box center [415, 544] width 25 height 25
checkbox input "false"
click at [457, 533] on p "Abdurazakova Anna" at bounding box center [495, 537] width 144 height 14
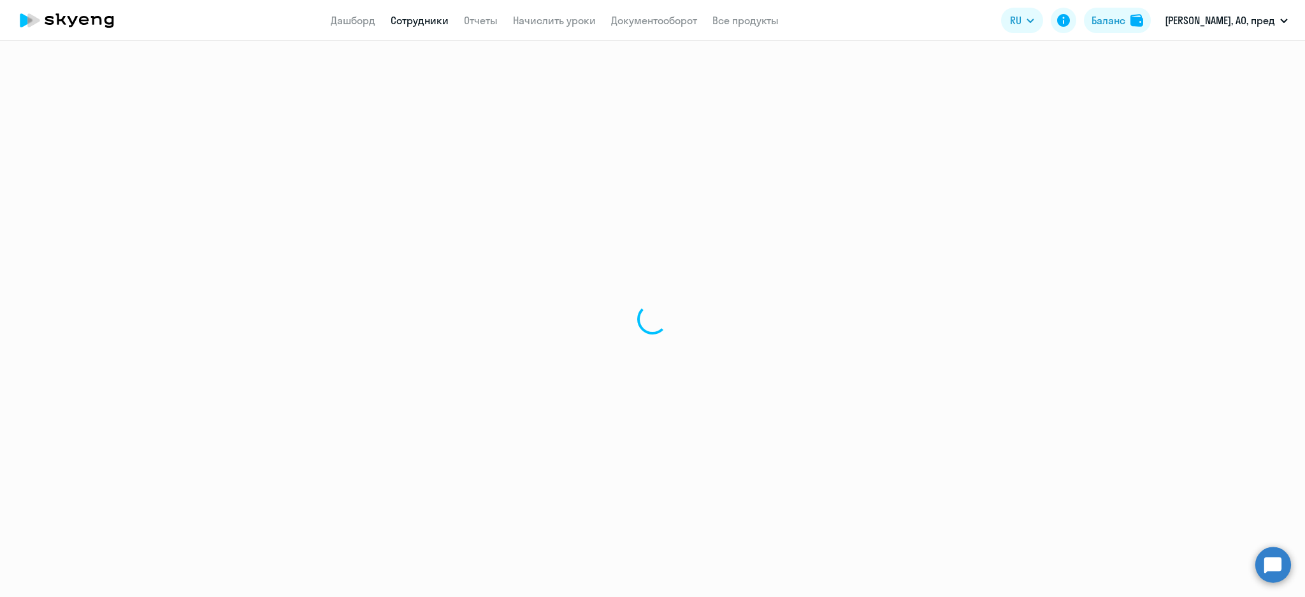
select select "english"
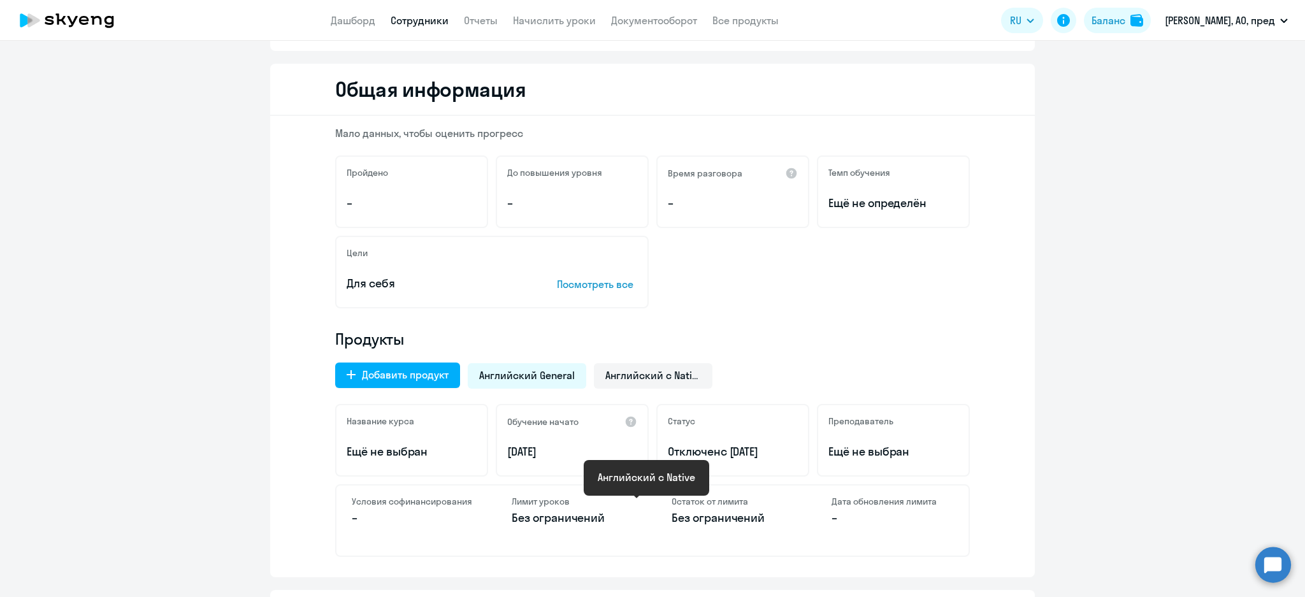
scroll to position [255, 0]
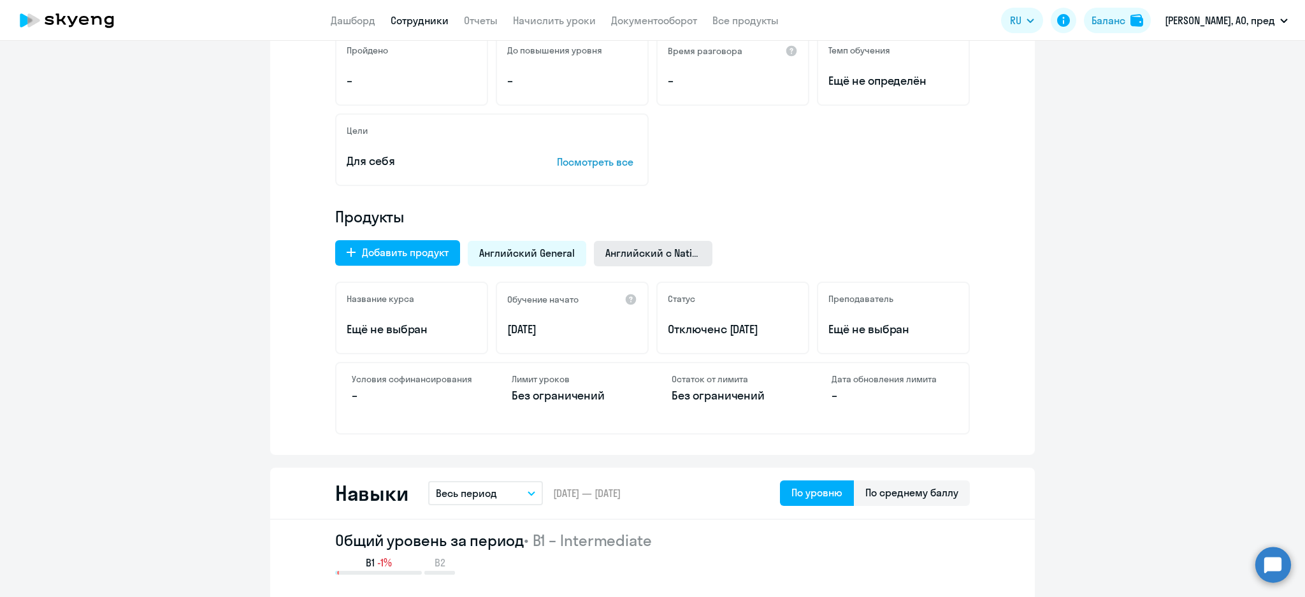
click at [638, 247] on span "Английский с Native" at bounding box center [653, 253] width 96 height 14
click at [724, 327] on span "Отменить отключение" at bounding box center [733, 331] width 130 height 15
drag, startPoint x: 674, startPoint y: 249, endPoint x: 656, endPoint y: 251, distance: 17.3
click at [673, 249] on span "Английский с Native" at bounding box center [653, 253] width 96 height 14
click at [517, 244] on div "Английский General" at bounding box center [527, 253] width 119 height 25
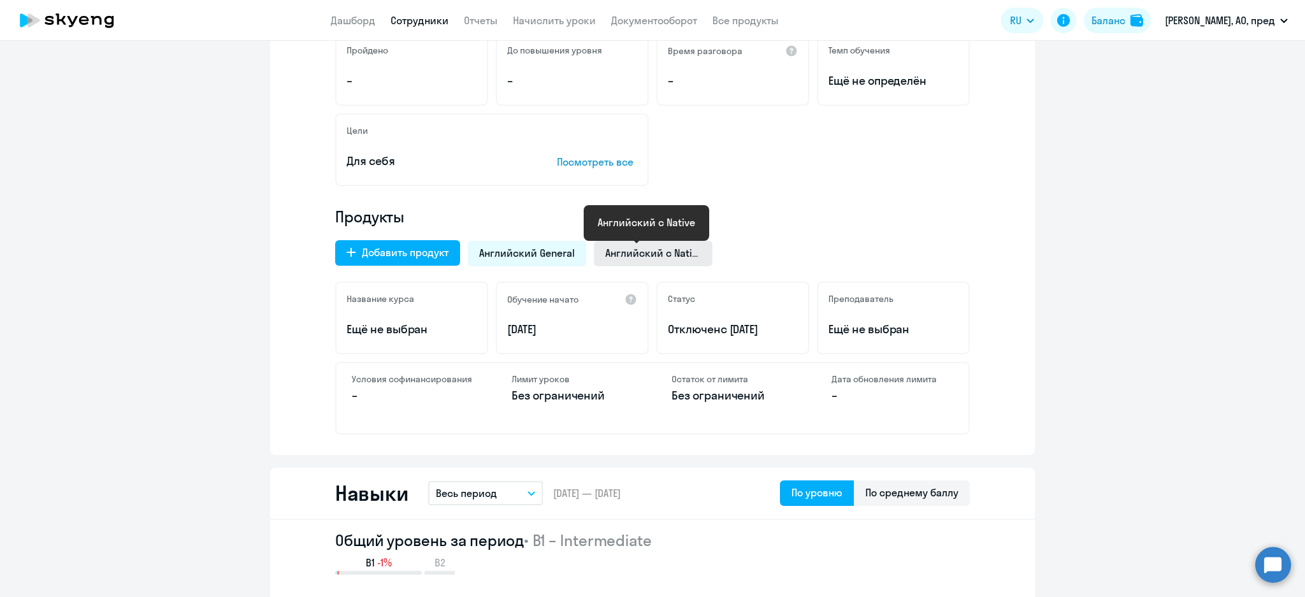
click at [630, 248] on span "Английский с Native" at bounding box center [653, 253] width 96 height 14
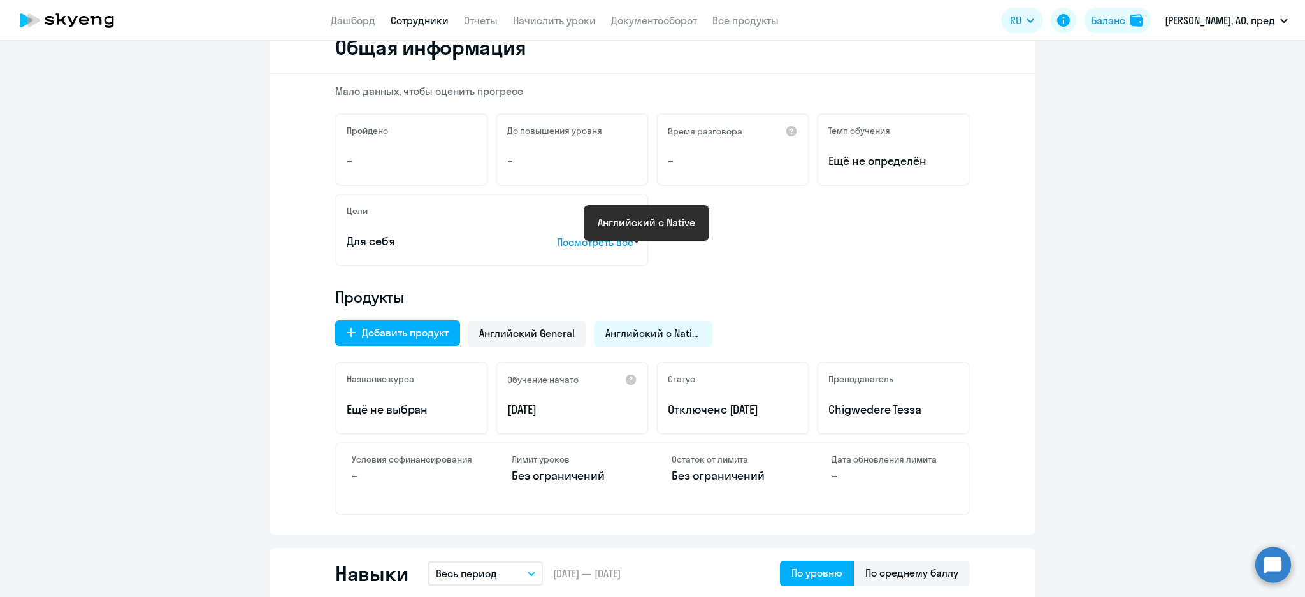
scroll to position [0, 0]
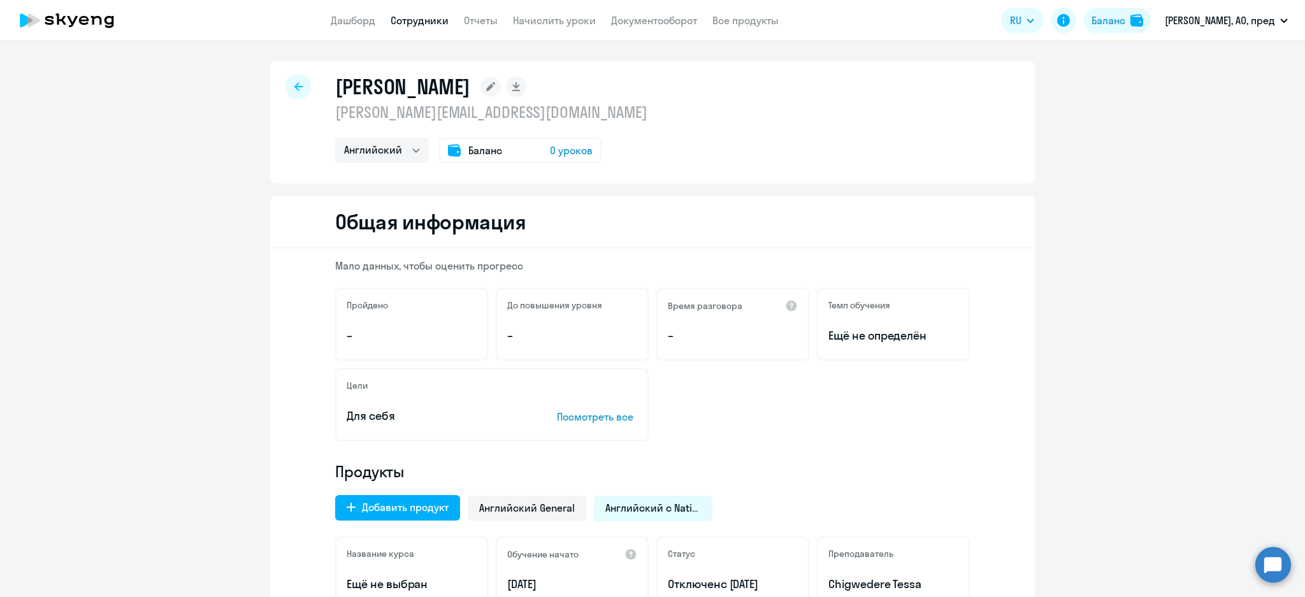
click at [449, 20] on link "Сотрудники" at bounding box center [420, 20] width 58 height 13
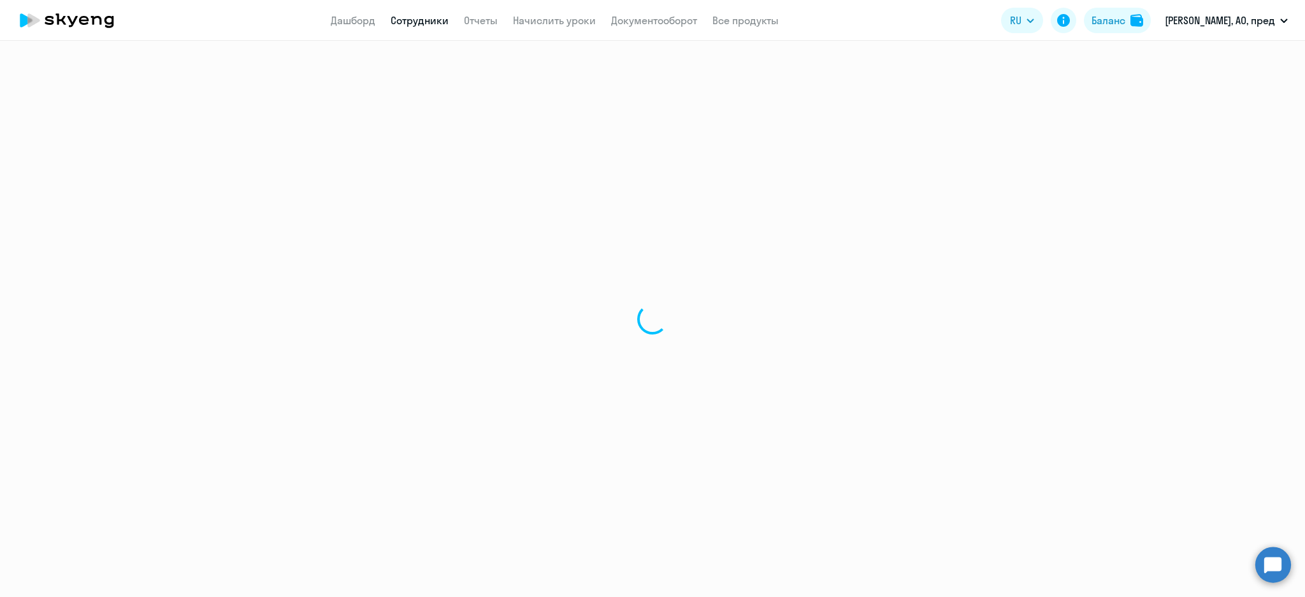
select select "30"
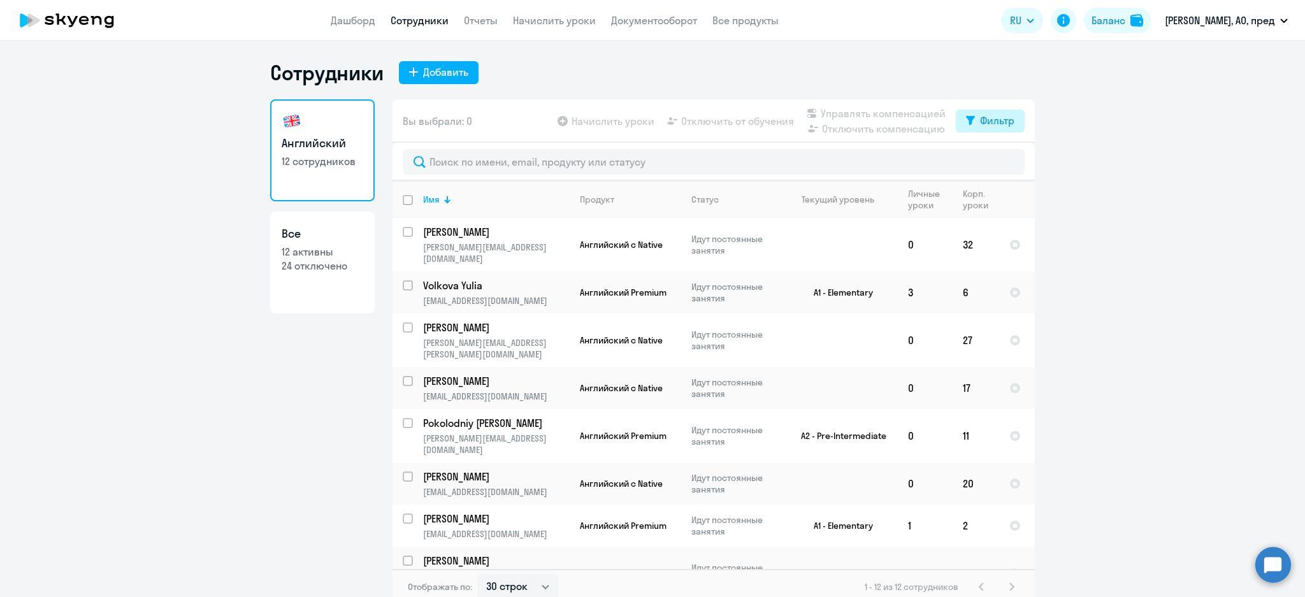
click at [1000, 117] on div "Фильтр" at bounding box center [997, 120] width 34 height 15
click at [1003, 161] on span at bounding box center [997, 162] width 22 height 13
click at [986, 162] on input "checkbox" at bounding box center [986, 162] width 1 height 1
checkbox input "true"
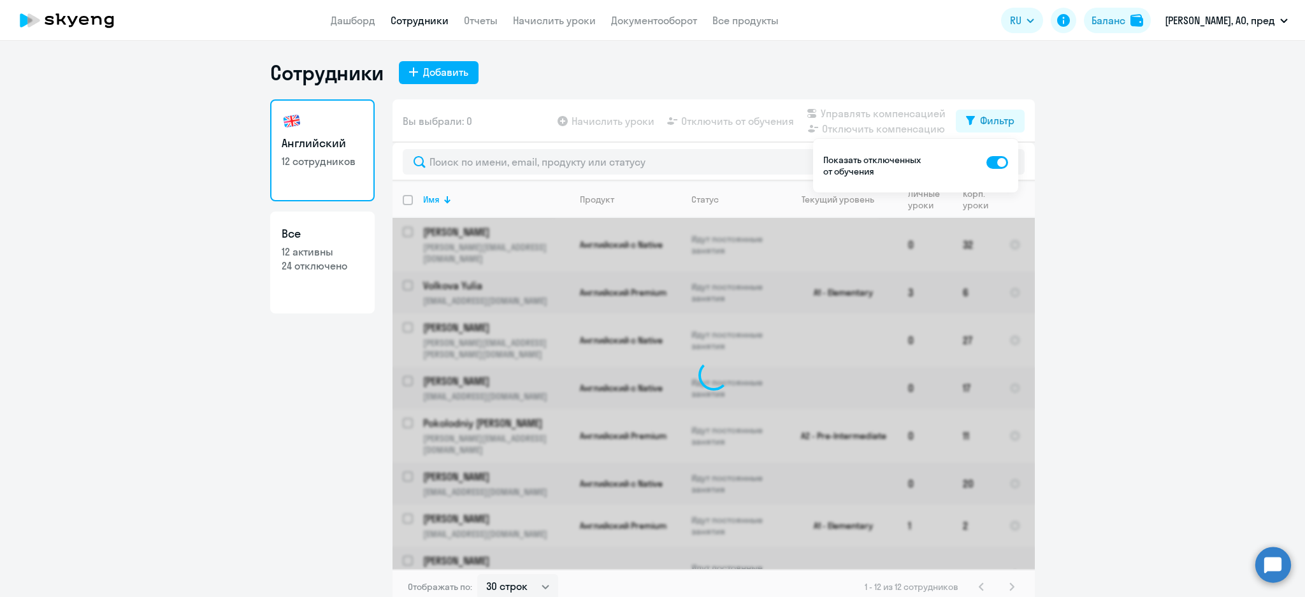
click at [1122, 303] on ng-component "Сотрудники Добавить Английский 12 сотрудников Все 12 активны 24 отключено Вы вы…" at bounding box center [652, 332] width 1305 height 545
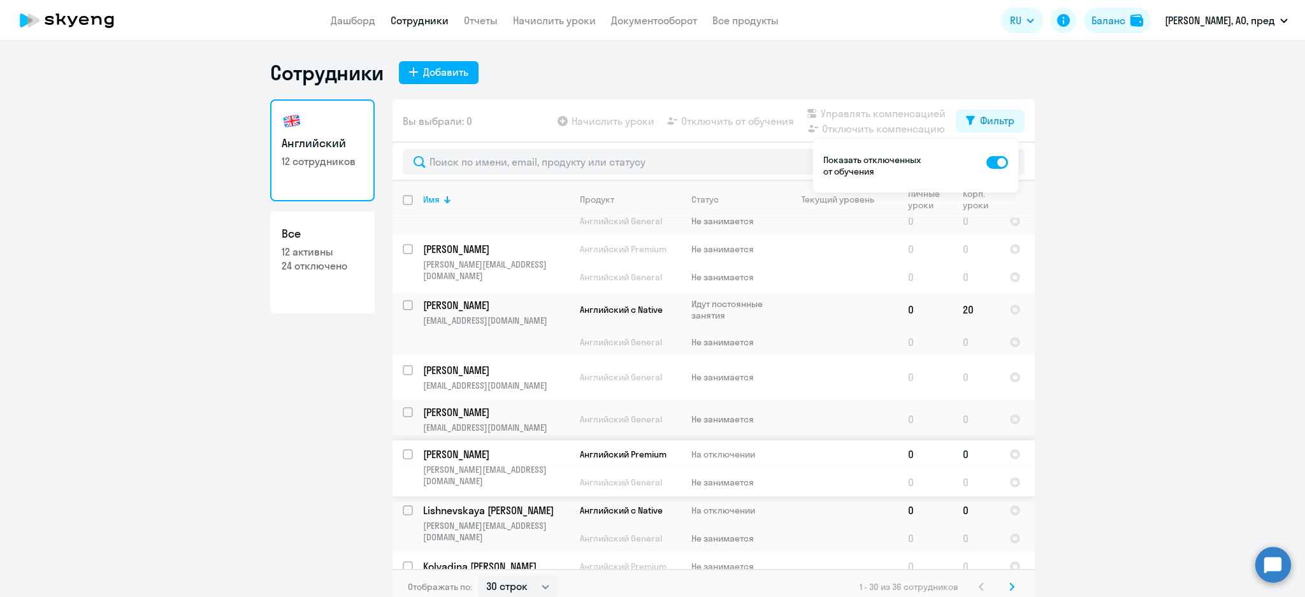
scroll to position [679, 0]
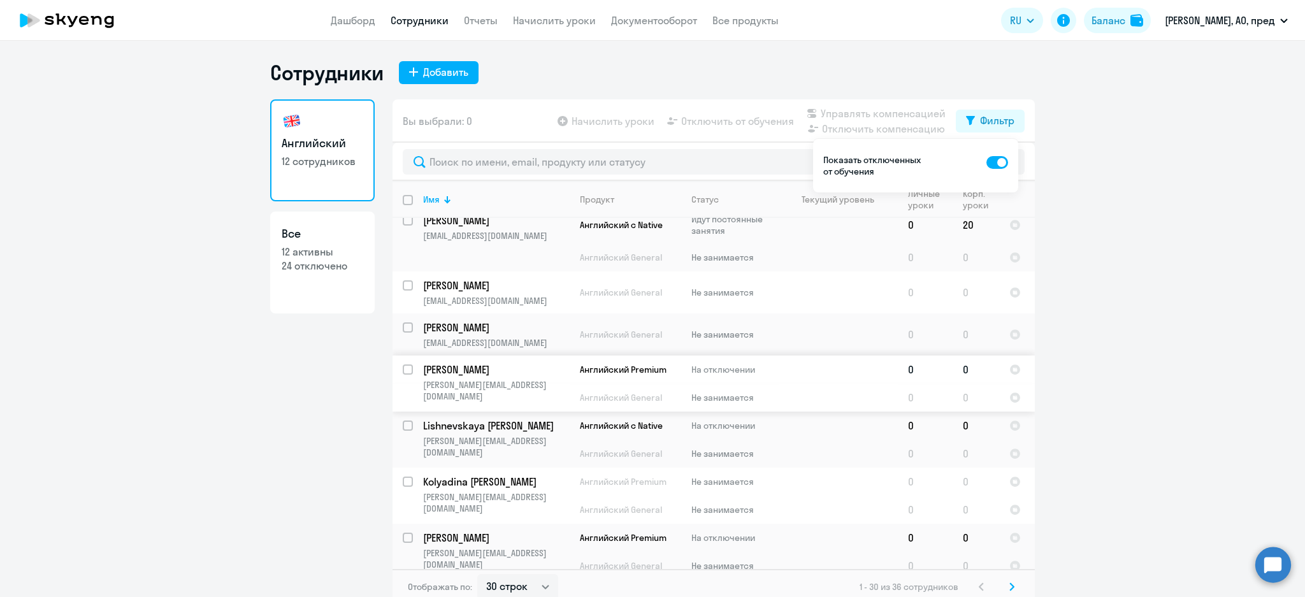
click at [403, 364] on input "select row 36993149" at bounding box center [415, 376] width 25 height 25
click at [403, 364] on input "deselect row 36993149" at bounding box center [415, 376] width 25 height 25
checkbox input "false"
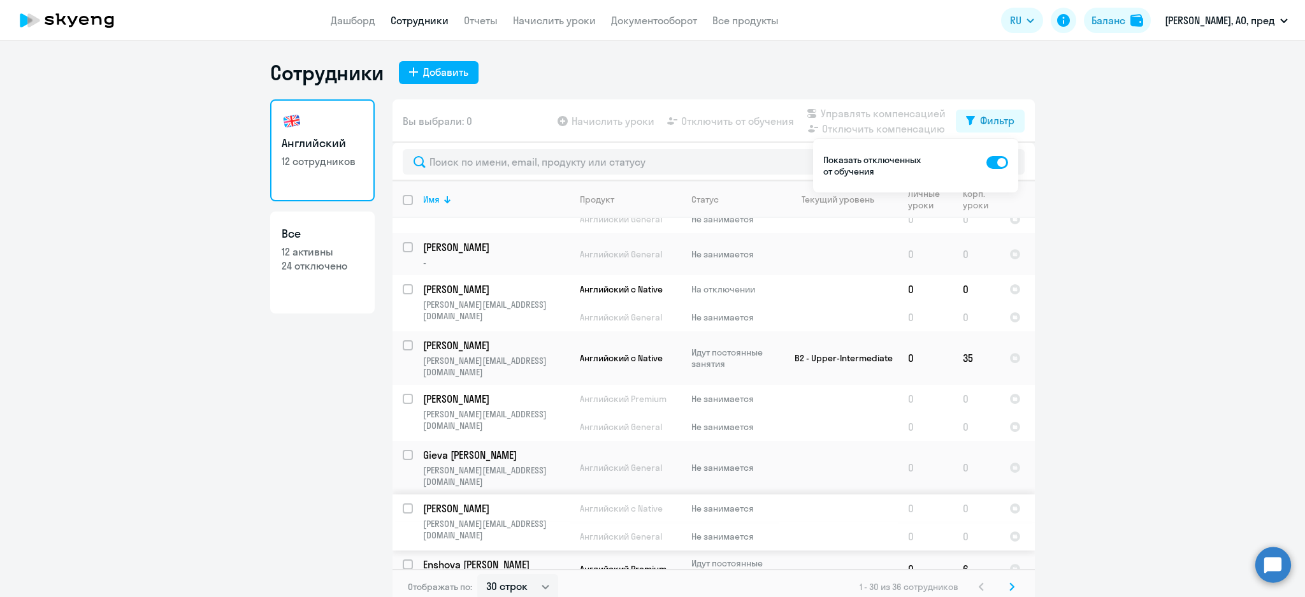
scroll to position [1287, 0]
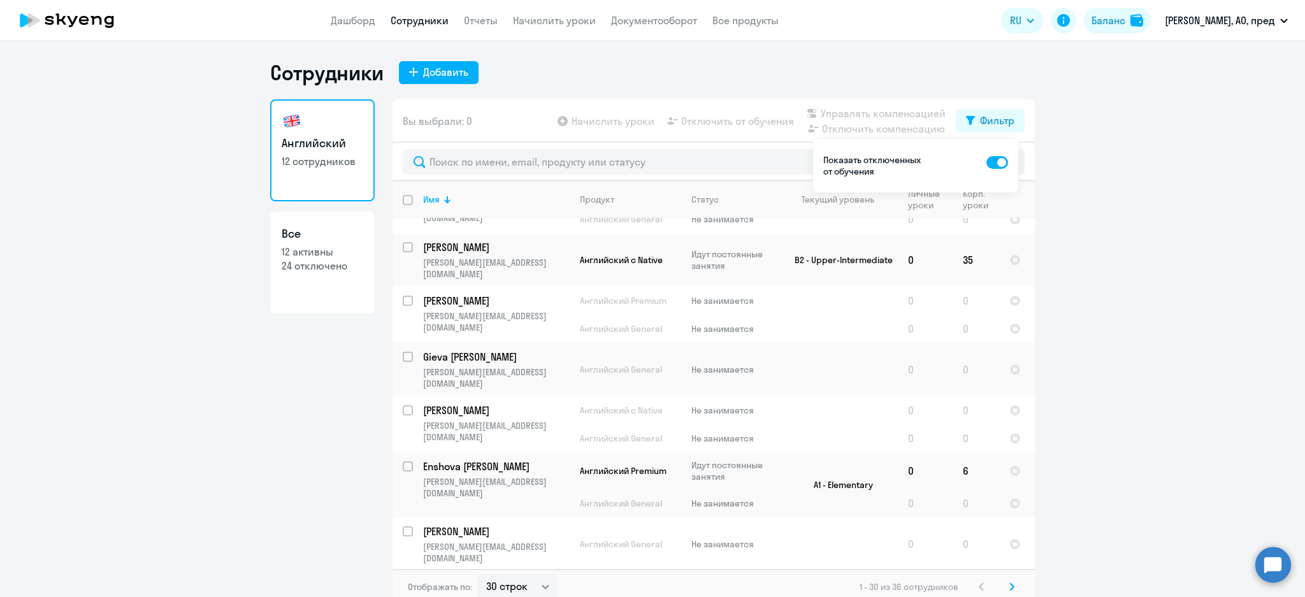
click at [1007, 590] on svg-icon at bounding box center [1011, 586] width 15 height 15
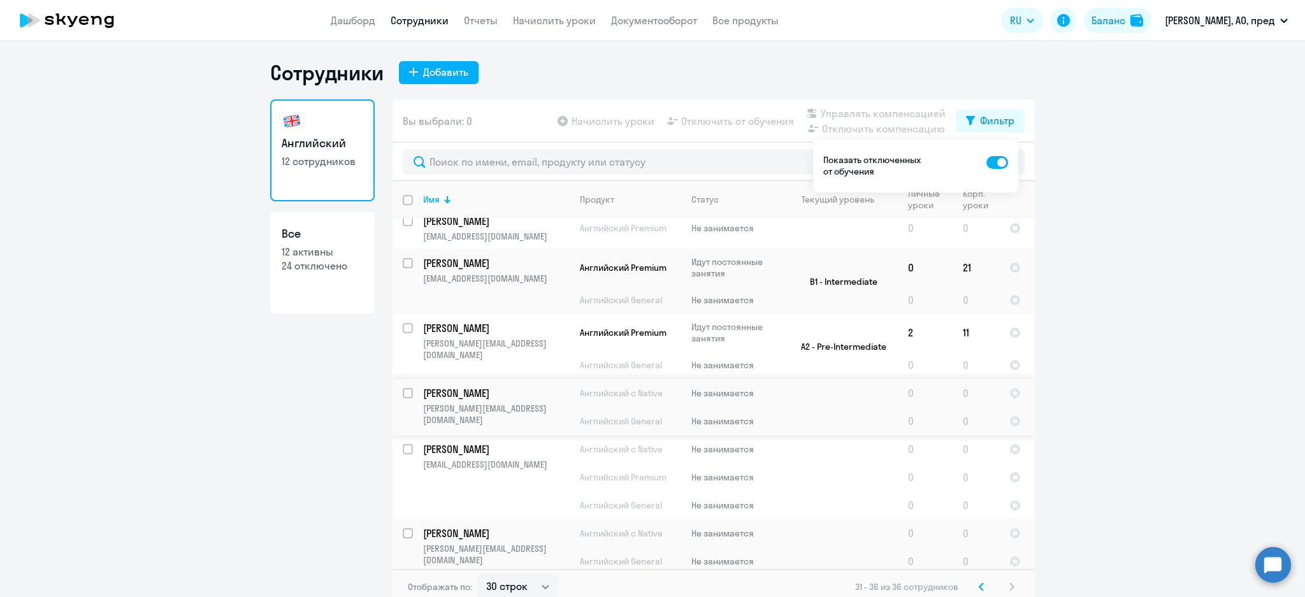
scroll to position [13, 0]
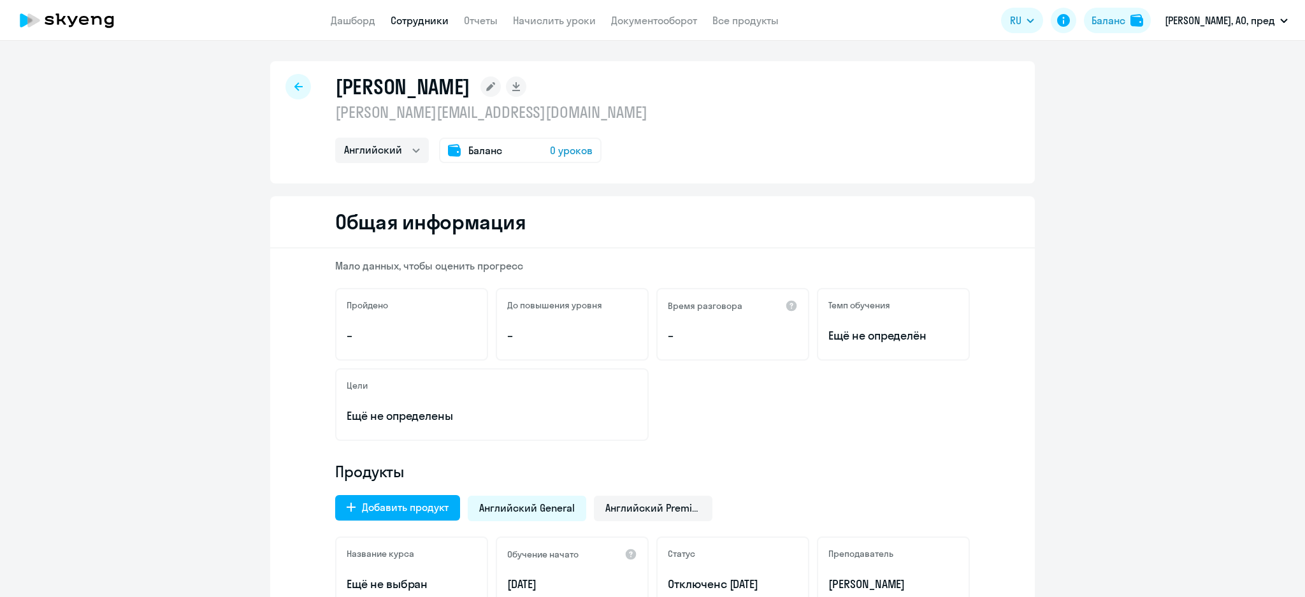
select select "english"
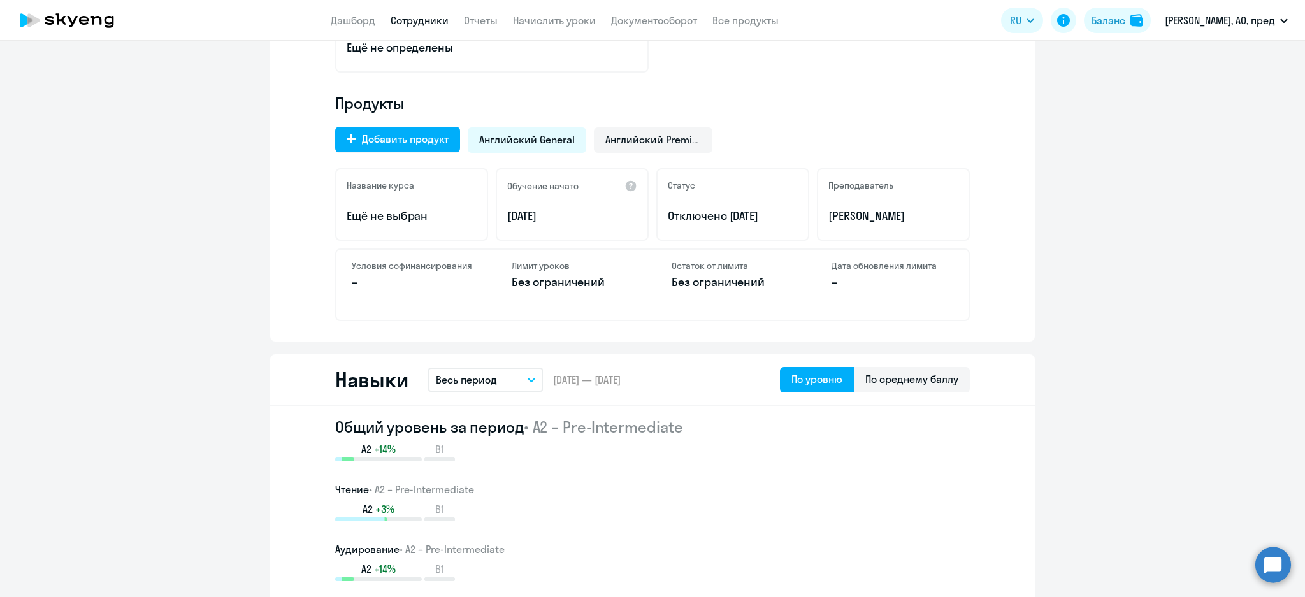
scroll to position [424, 0]
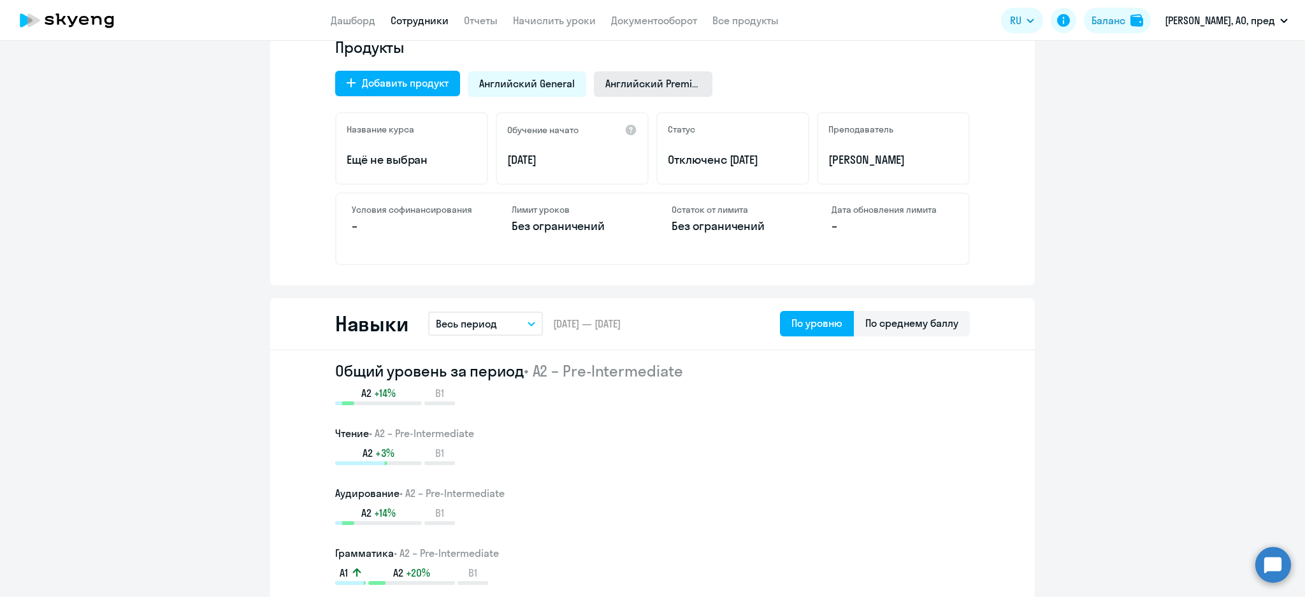
click at [637, 90] on div "Английский Premium" at bounding box center [653, 83] width 119 height 25
click at [742, 158] on span "Отменить отключение" at bounding box center [733, 161] width 130 height 15
click at [609, 82] on span "Английский Premium" at bounding box center [653, 83] width 96 height 14
click at [531, 89] on span "Английский General" at bounding box center [527, 83] width 96 height 14
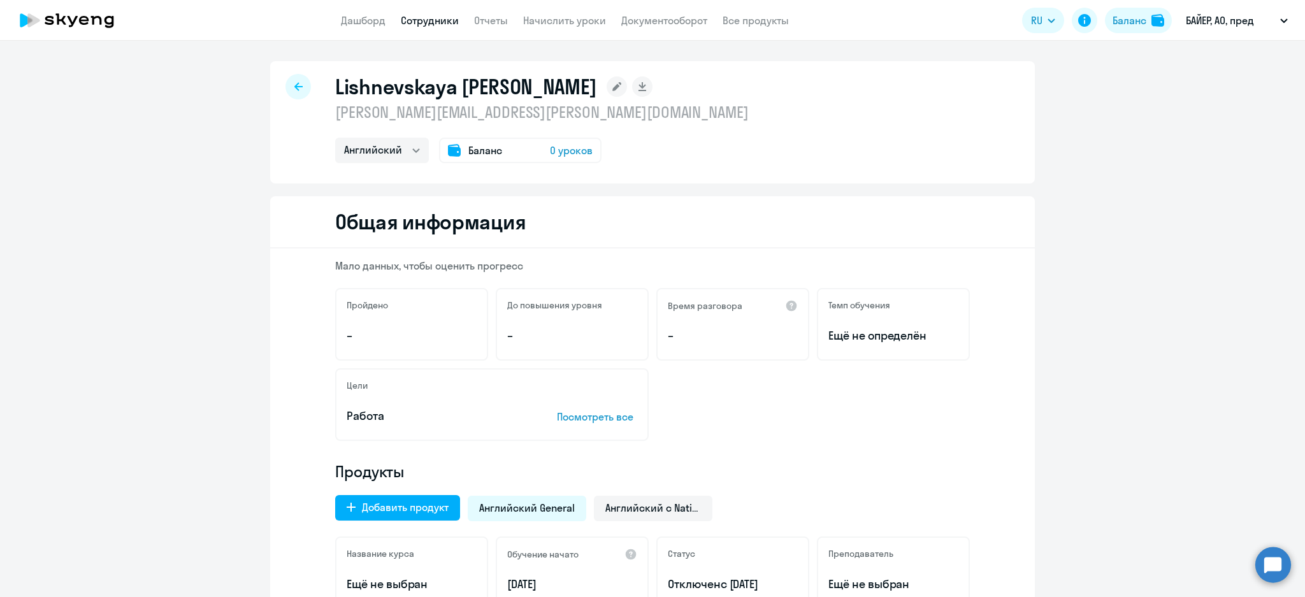
select select "english"
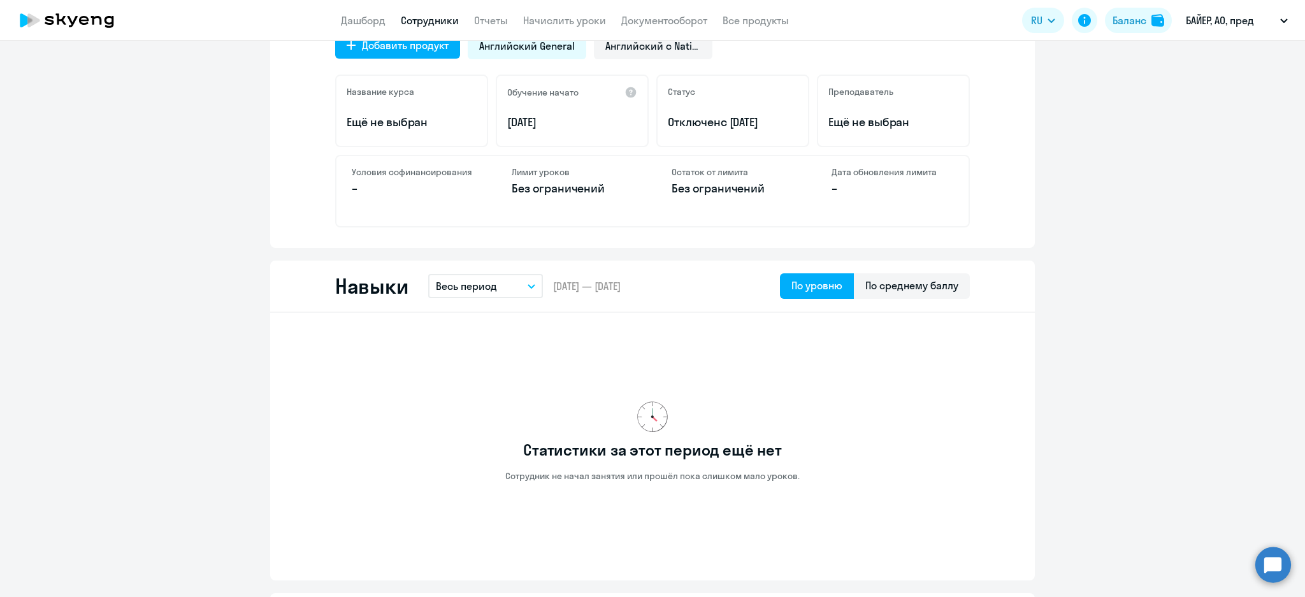
scroll to position [424, 0]
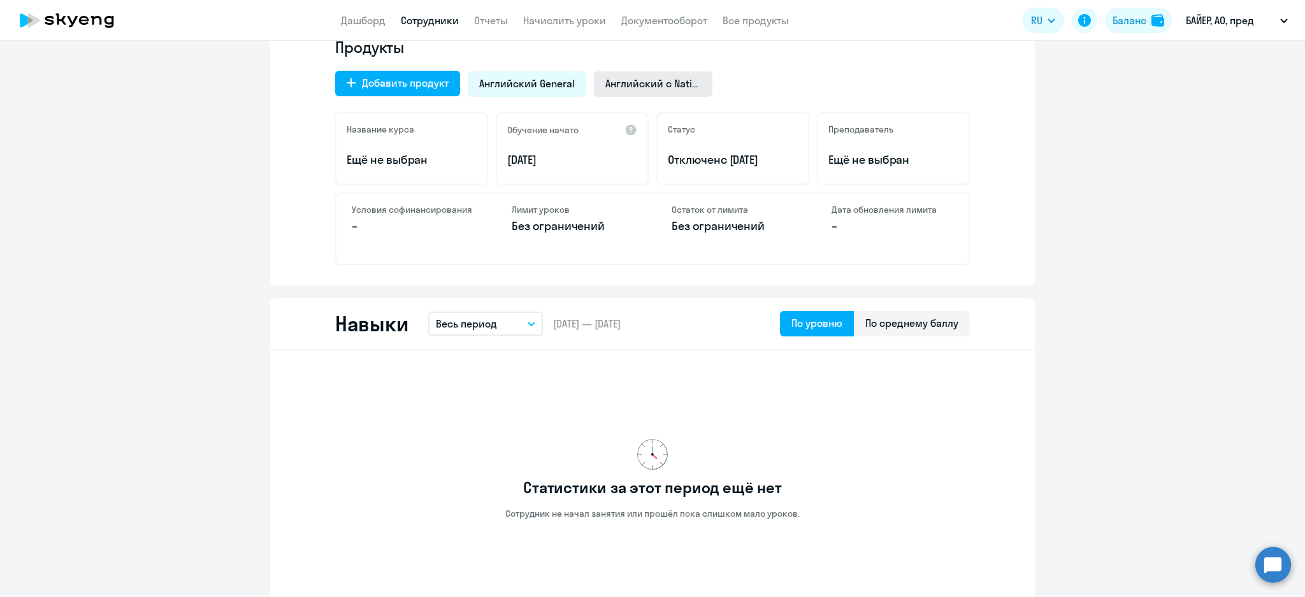
click at [659, 80] on span "Английский с Native" at bounding box center [653, 83] width 96 height 14
click at [733, 162] on span "Отменить отключение" at bounding box center [733, 161] width 130 height 15
click at [645, 86] on span "Английский с Native" at bounding box center [653, 83] width 96 height 14
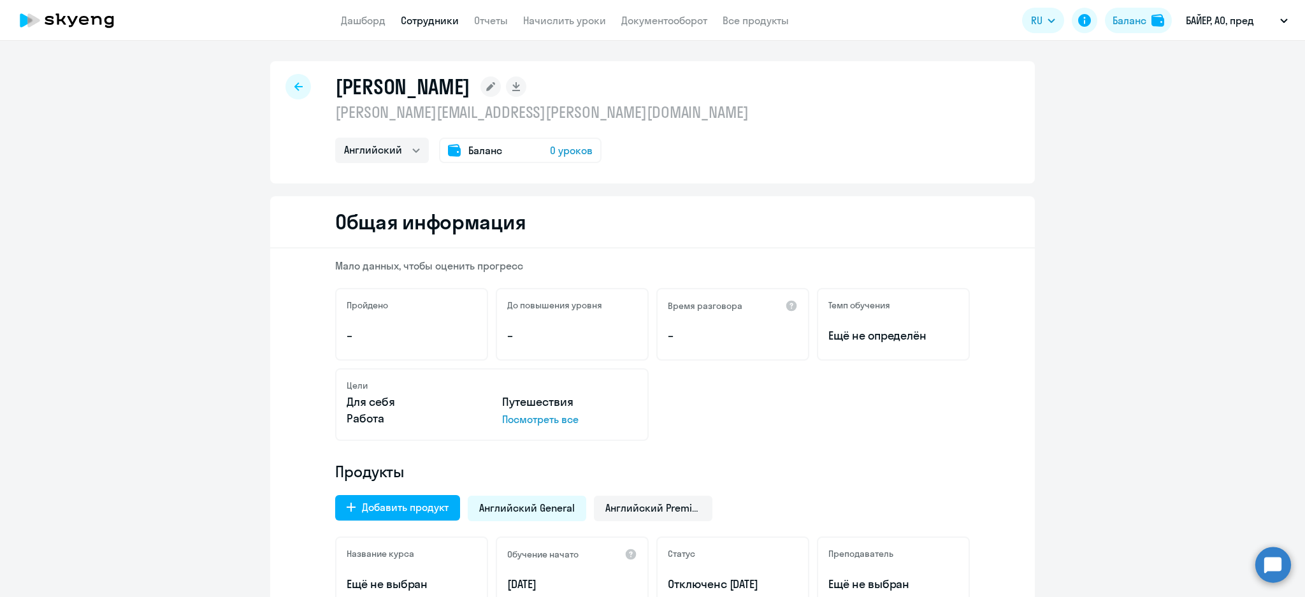
select select "english"
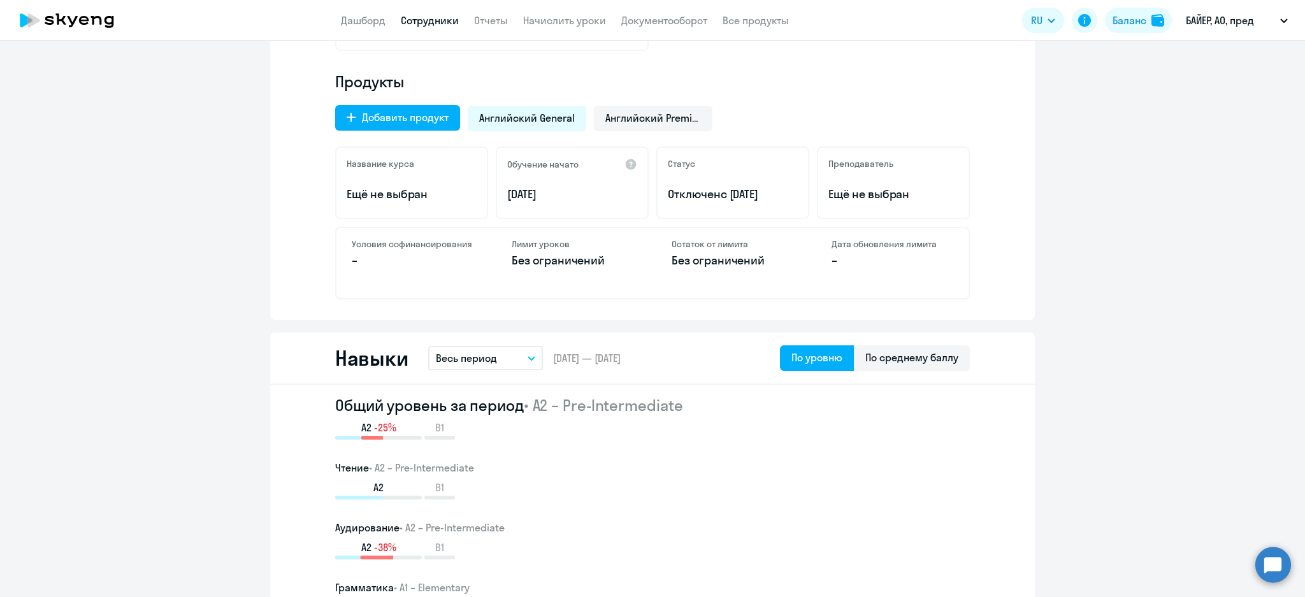
scroll to position [424, 0]
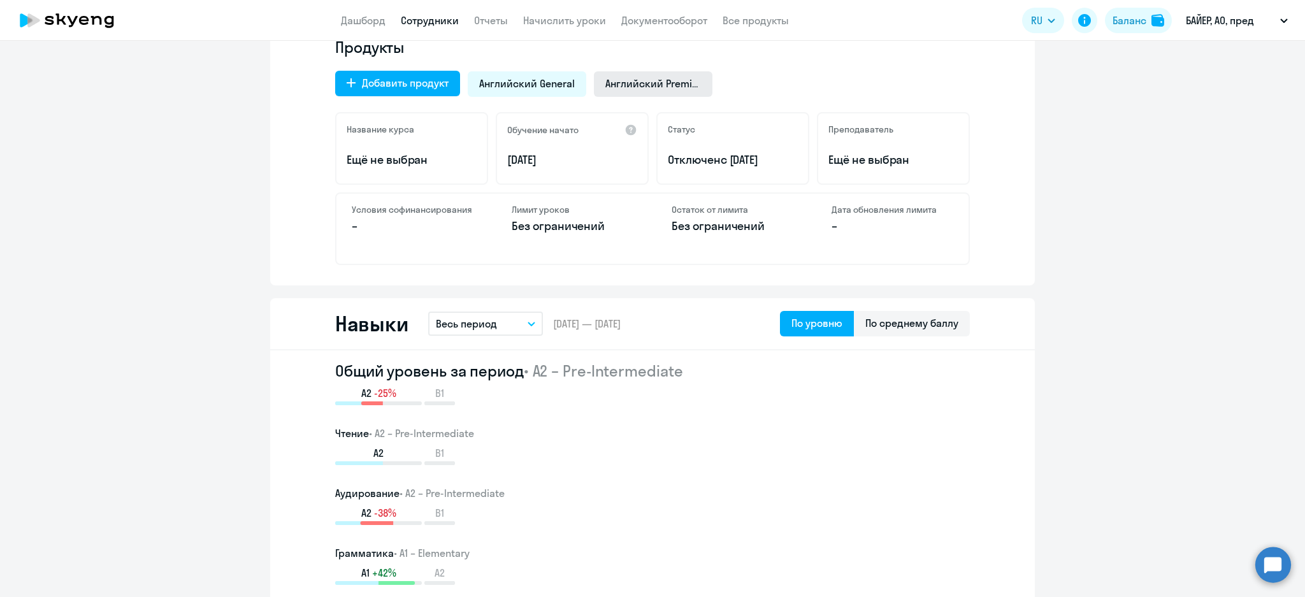
click at [670, 89] on span "Английский Premium" at bounding box center [653, 83] width 96 height 14
click at [730, 160] on span "Отменить отключение" at bounding box center [733, 161] width 130 height 15
click at [633, 82] on span "Английский Premium" at bounding box center [653, 83] width 96 height 14
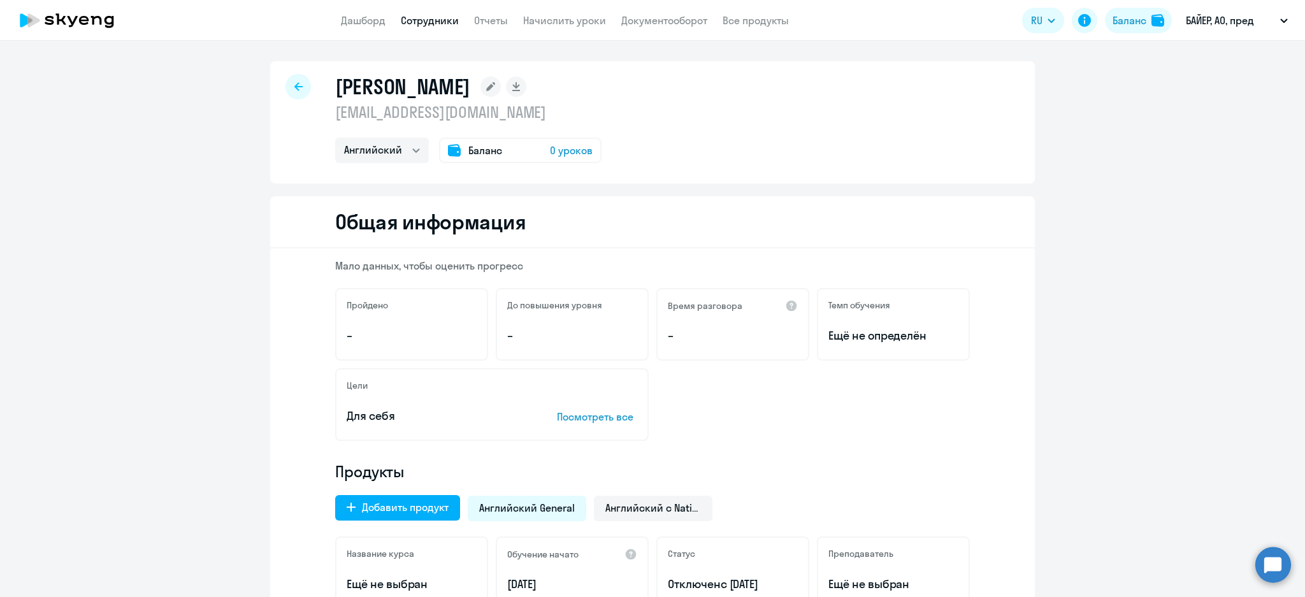
select select "english"
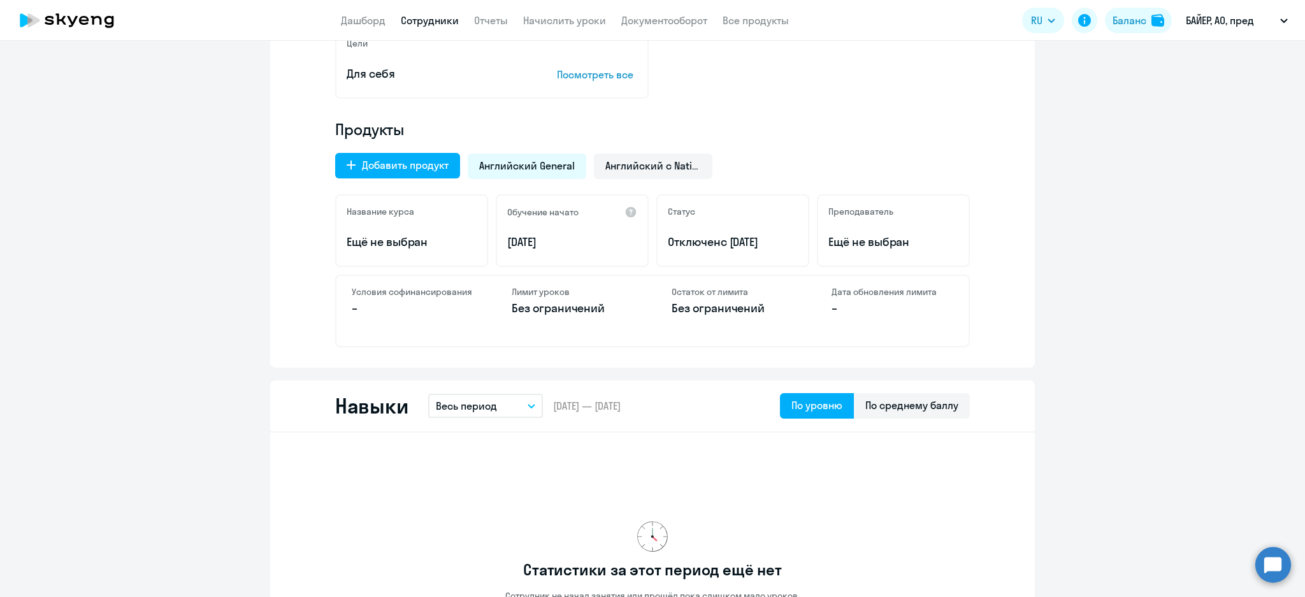
scroll to position [340, 0]
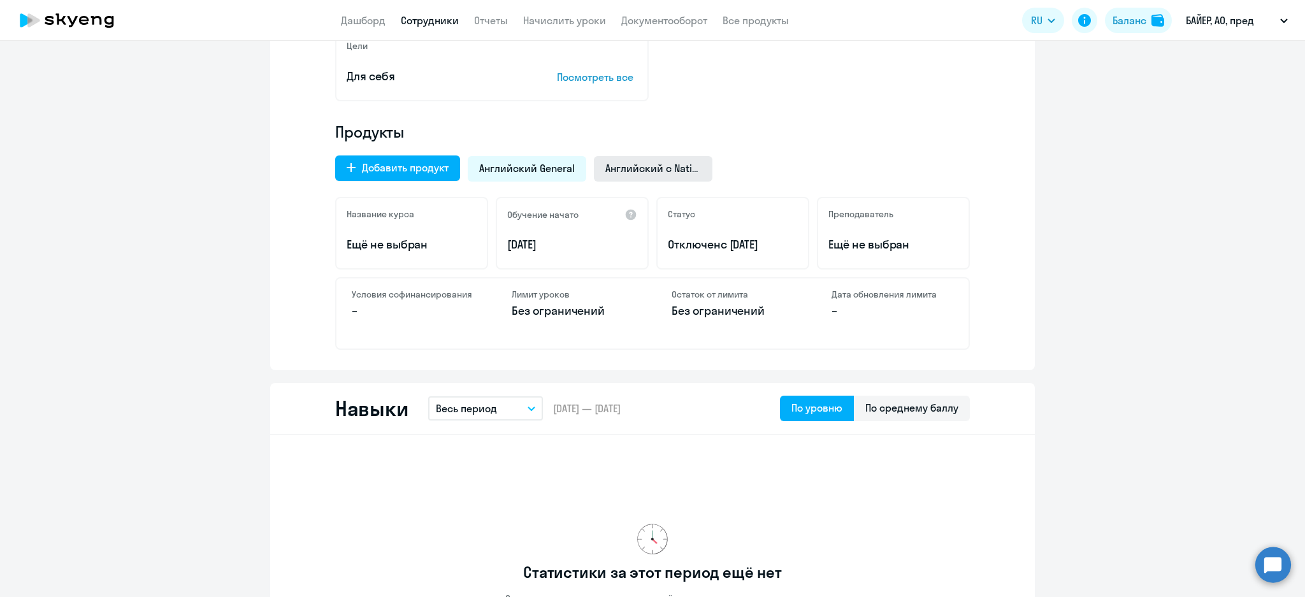
click at [661, 159] on div "Английский с Native" at bounding box center [653, 168] width 119 height 25
click at [731, 250] on span "Отменить отключение" at bounding box center [733, 246] width 130 height 15
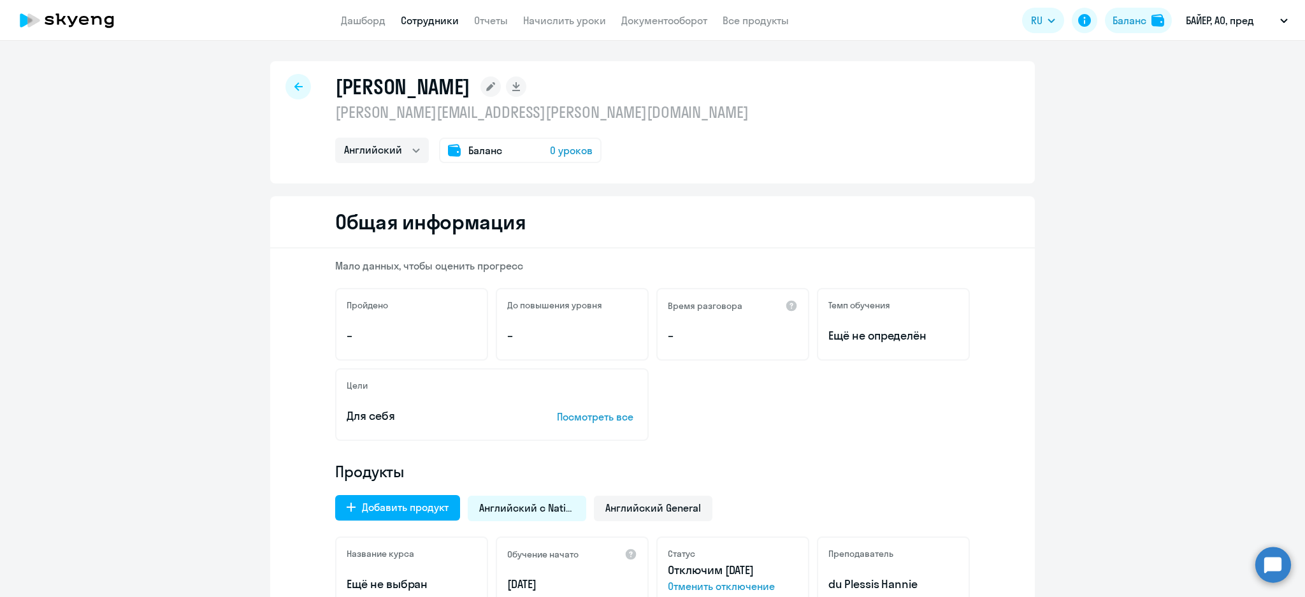
select select "english"
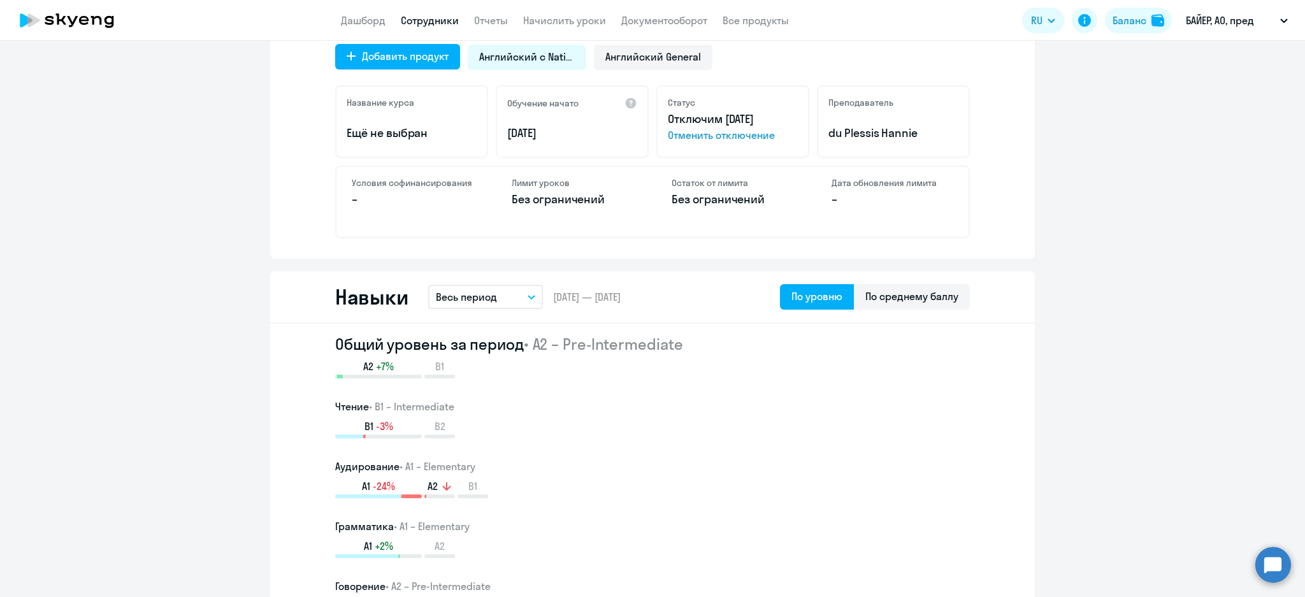
scroll to position [424, 0]
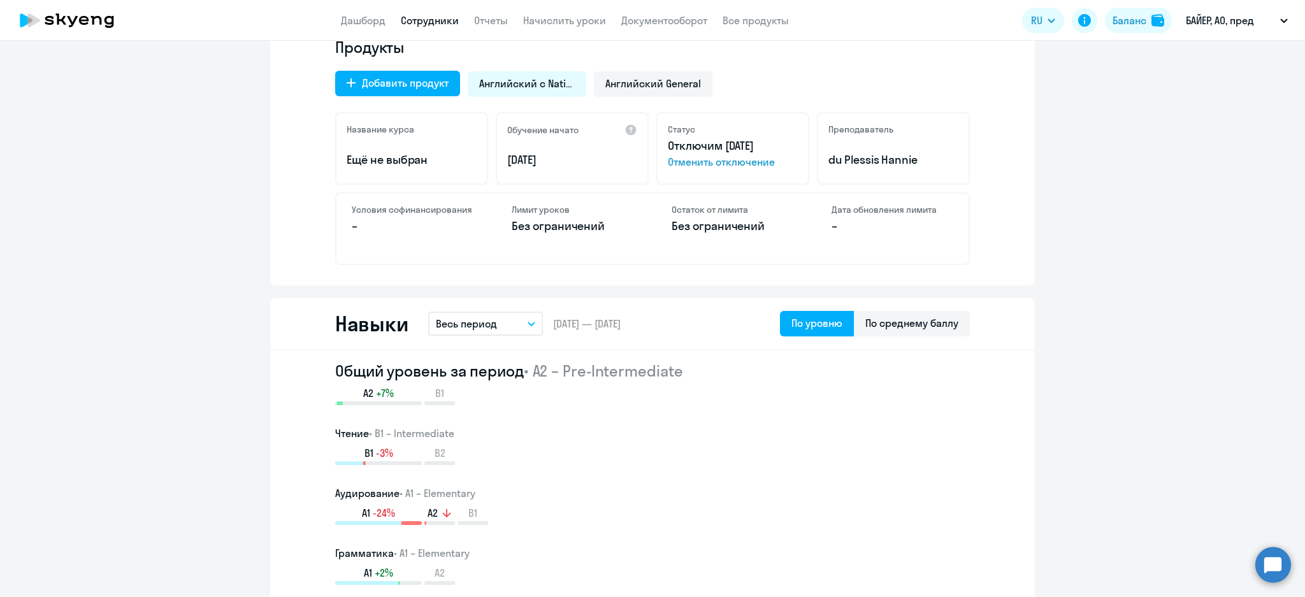
click at [688, 158] on span "Отменить отключение" at bounding box center [733, 161] width 130 height 15
click at [666, 96] on div "Английский General" at bounding box center [653, 83] width 119 height 25
